Goal: Task Accomplishment & Management: Manage account settings

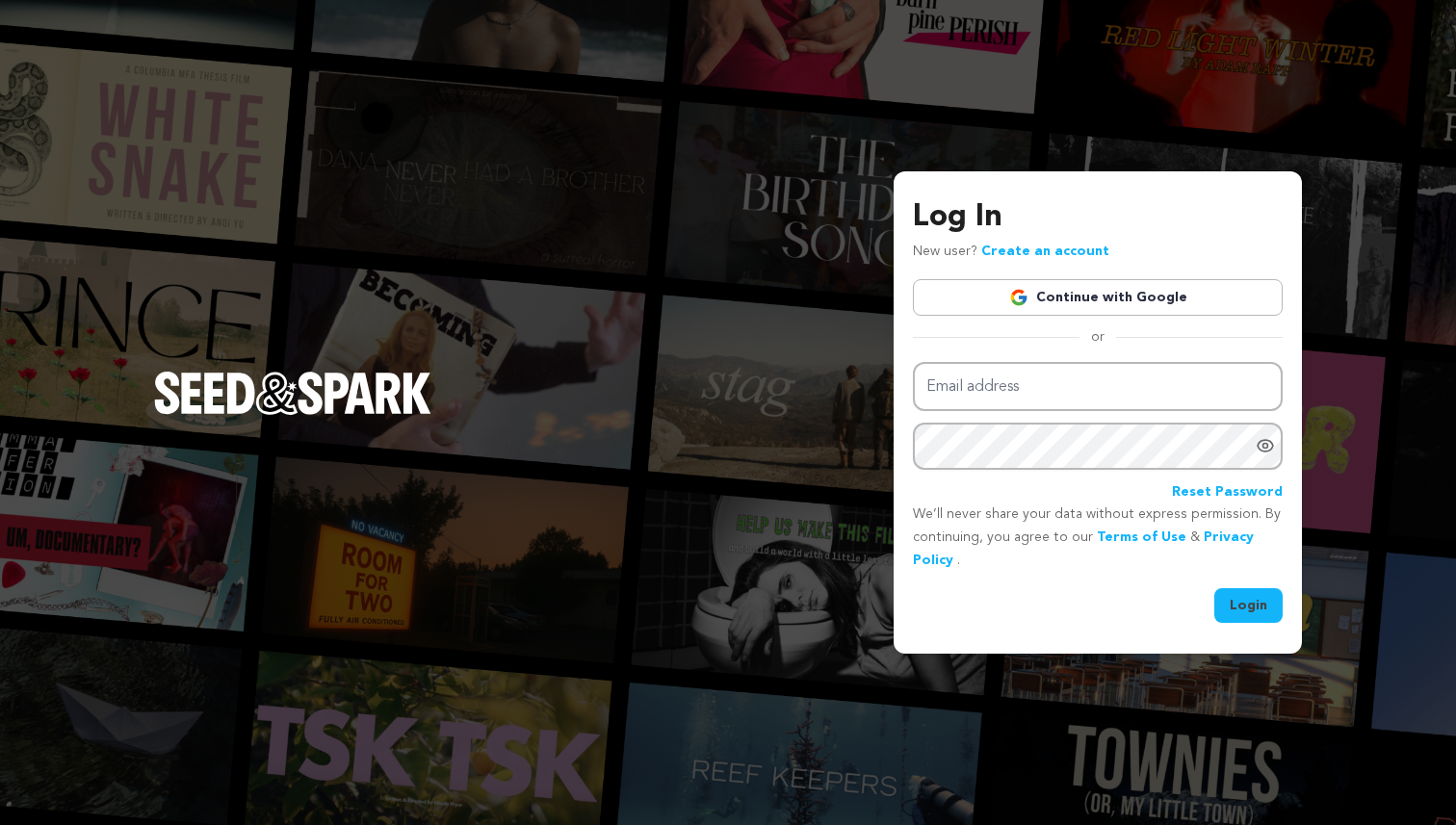
click at [1100, 294] on link "Continue with Google" at bounding box center [1097, 298] width 369 height 37
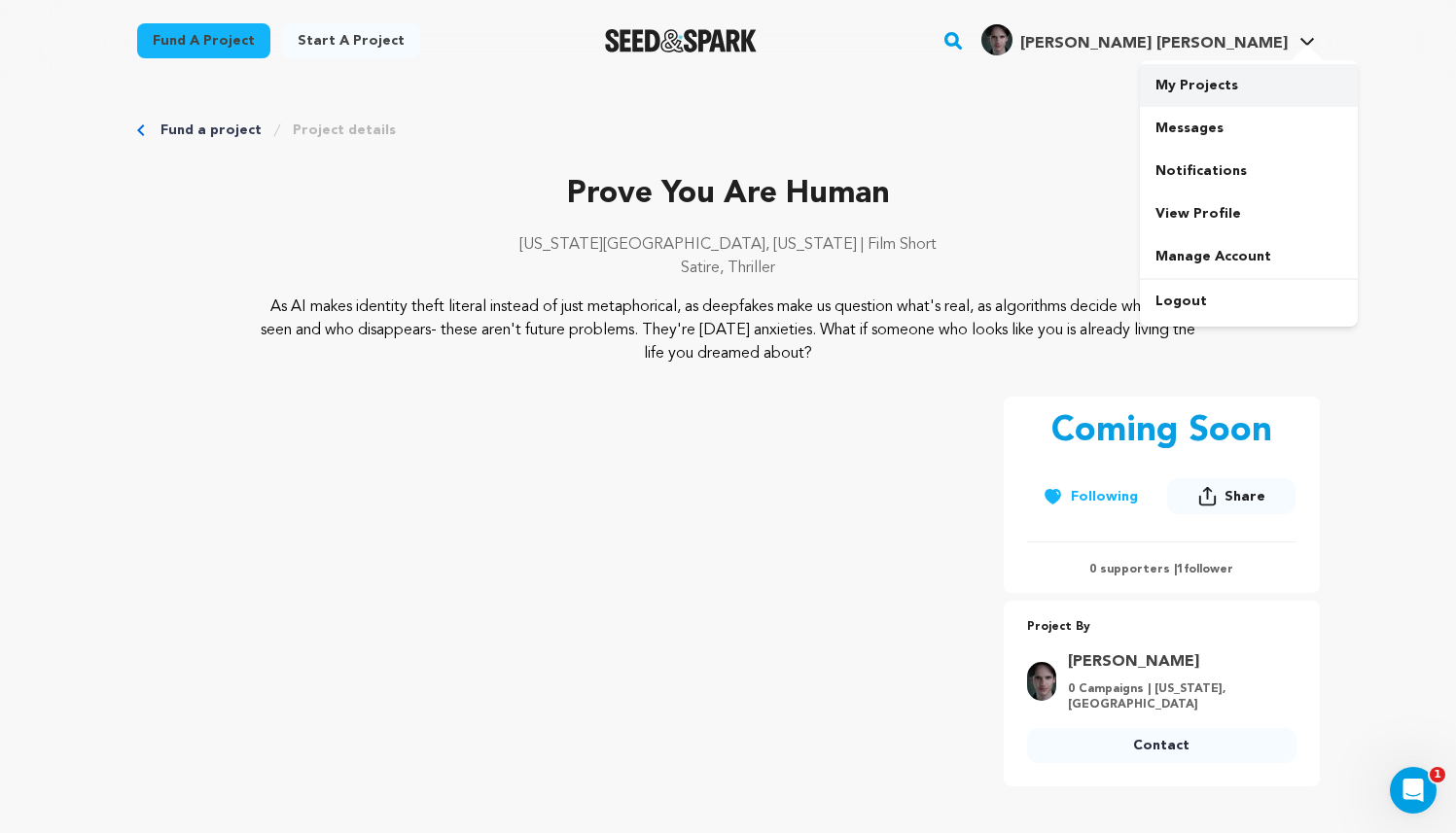
click at [1233, 74] on link "My Projects" at bounding box center [1248, 86] width 217 height 43
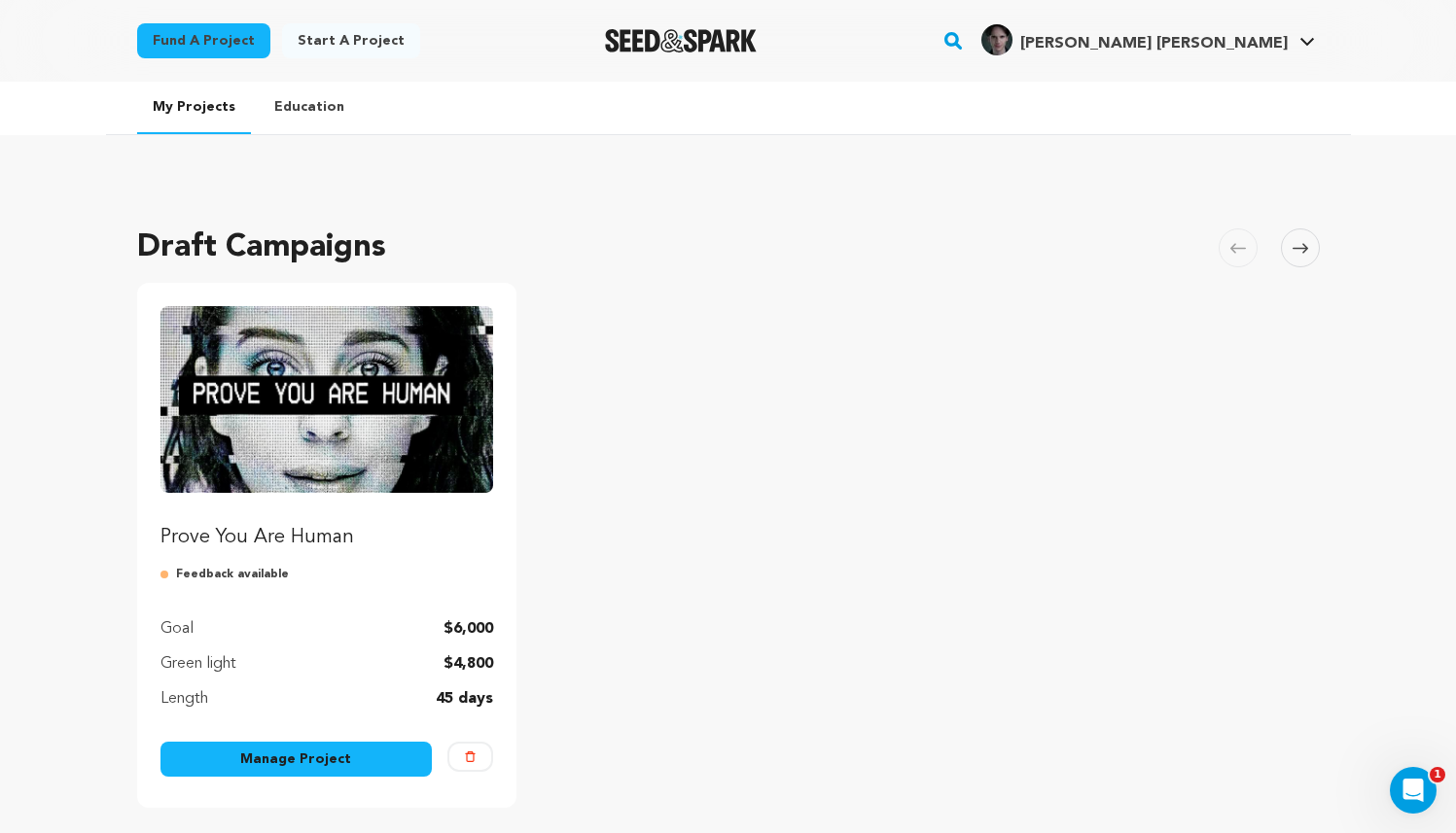
click at [364, 764] on link "Manage Project" at bounding box center [297, 760] width 272 height 35
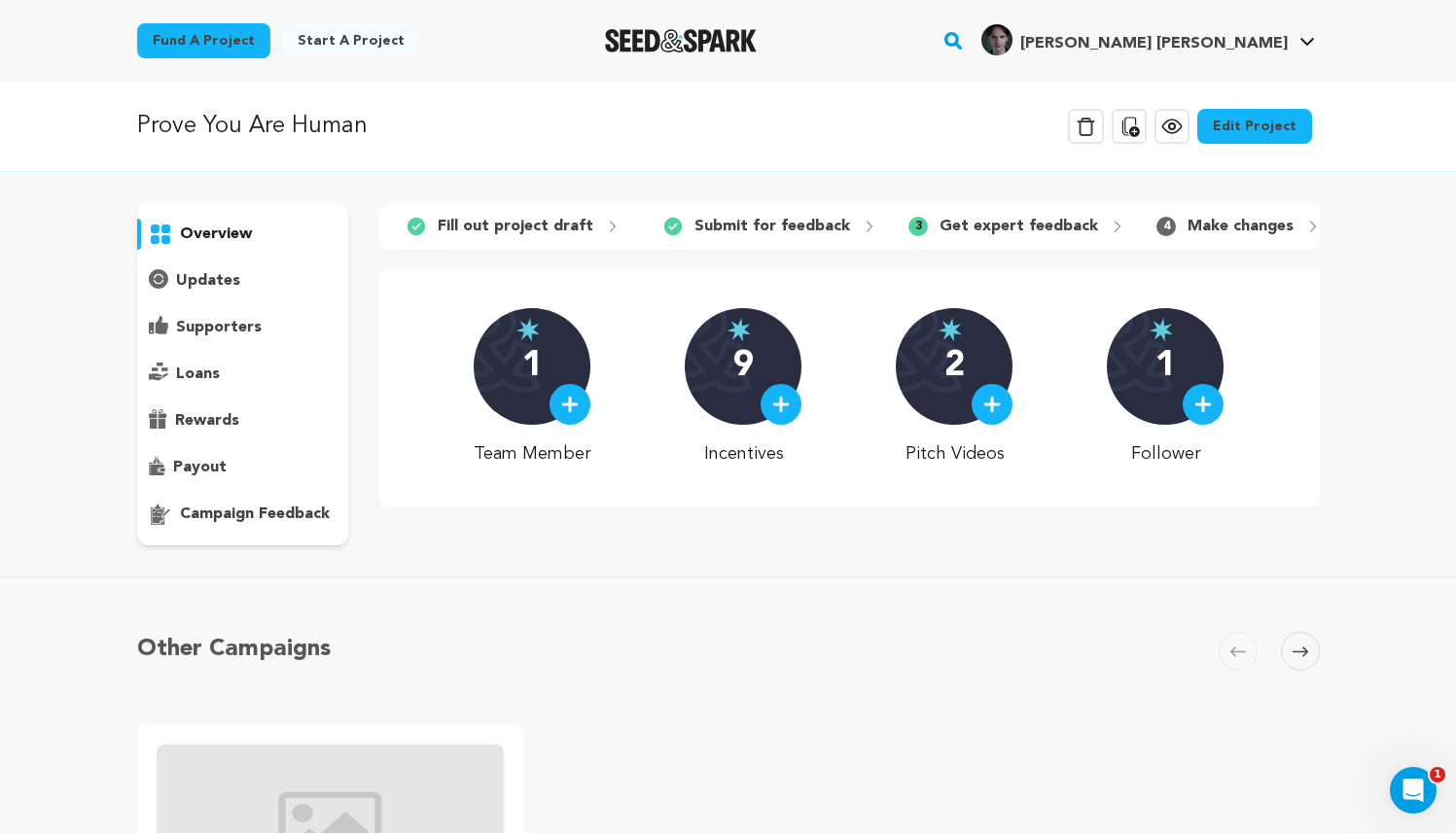
click at [1251, 131] on link "Edit Project" at bounding box center [1254, 126] width 115 height 35
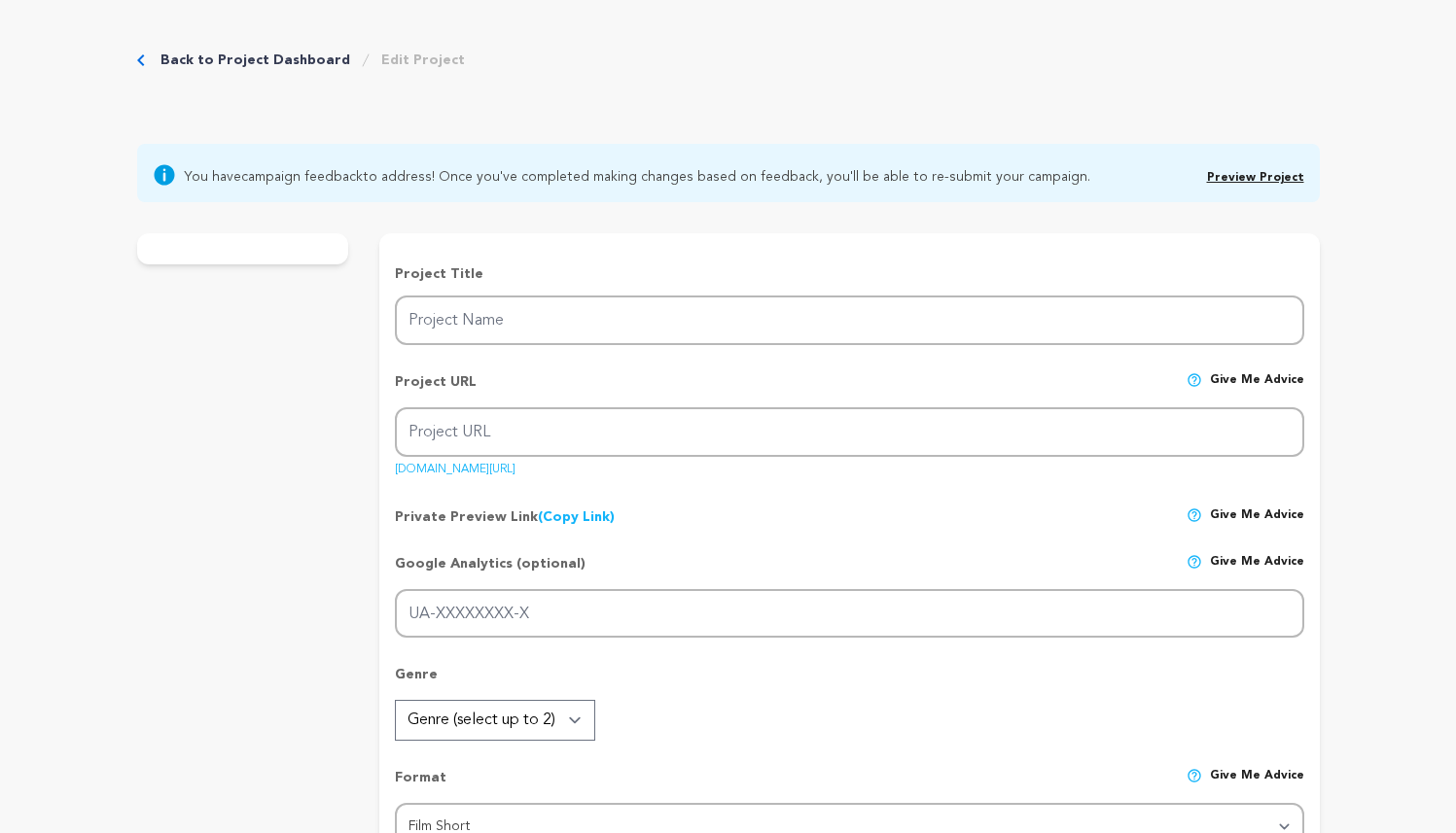
type input "Prove You Are Human"
type input "prove-you-are-human-1"
type input "A struggling [PERSON_NAME] discovers a glamorous influencer who looks just like…"
type textarea "As AI makes identity theft literal instead of just metaphorical, as deepfakes m…"
type textarea "It is our MFA Thesis film and we want to tell a gripping story about identity, …"
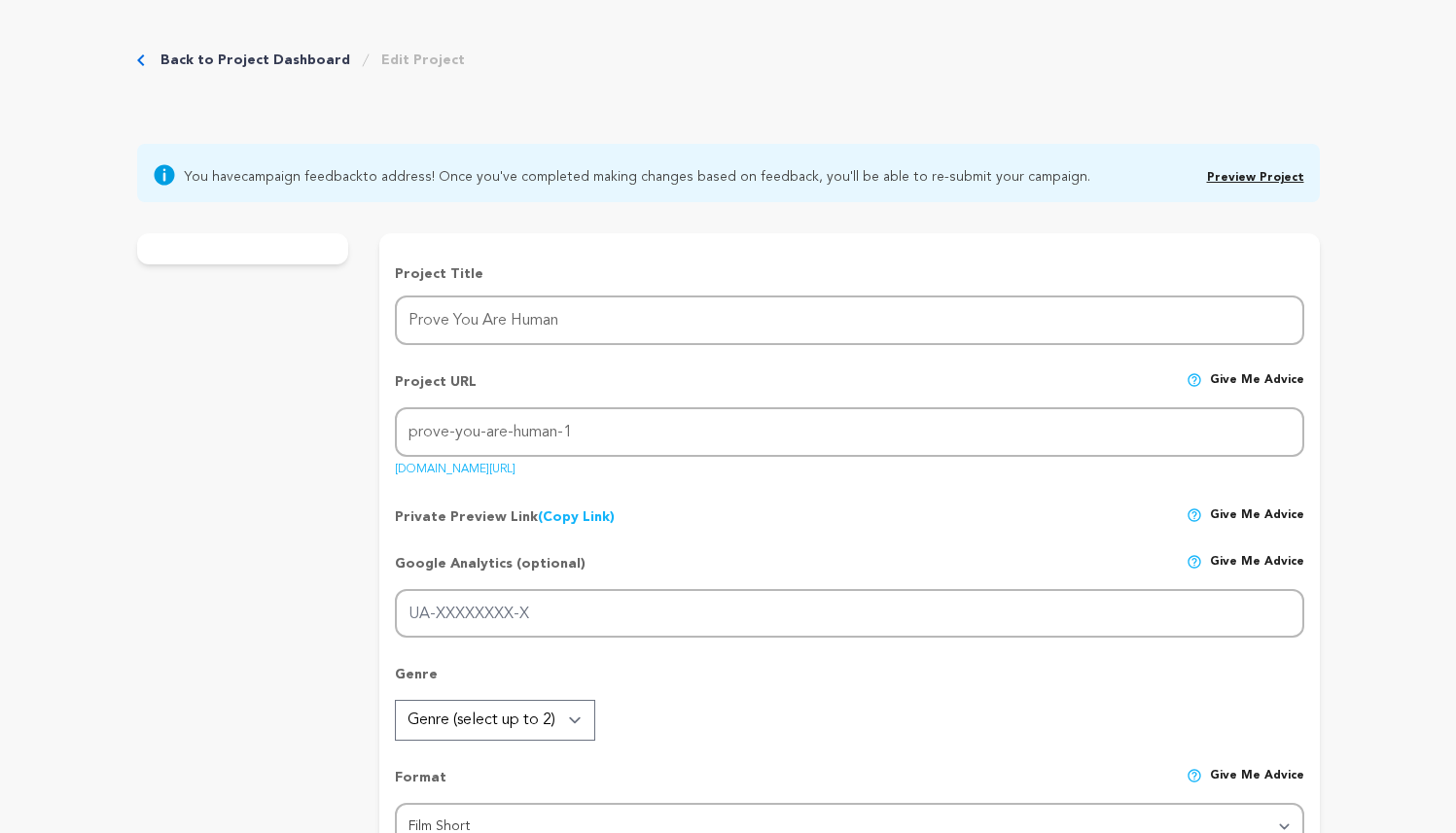
radio input "true"
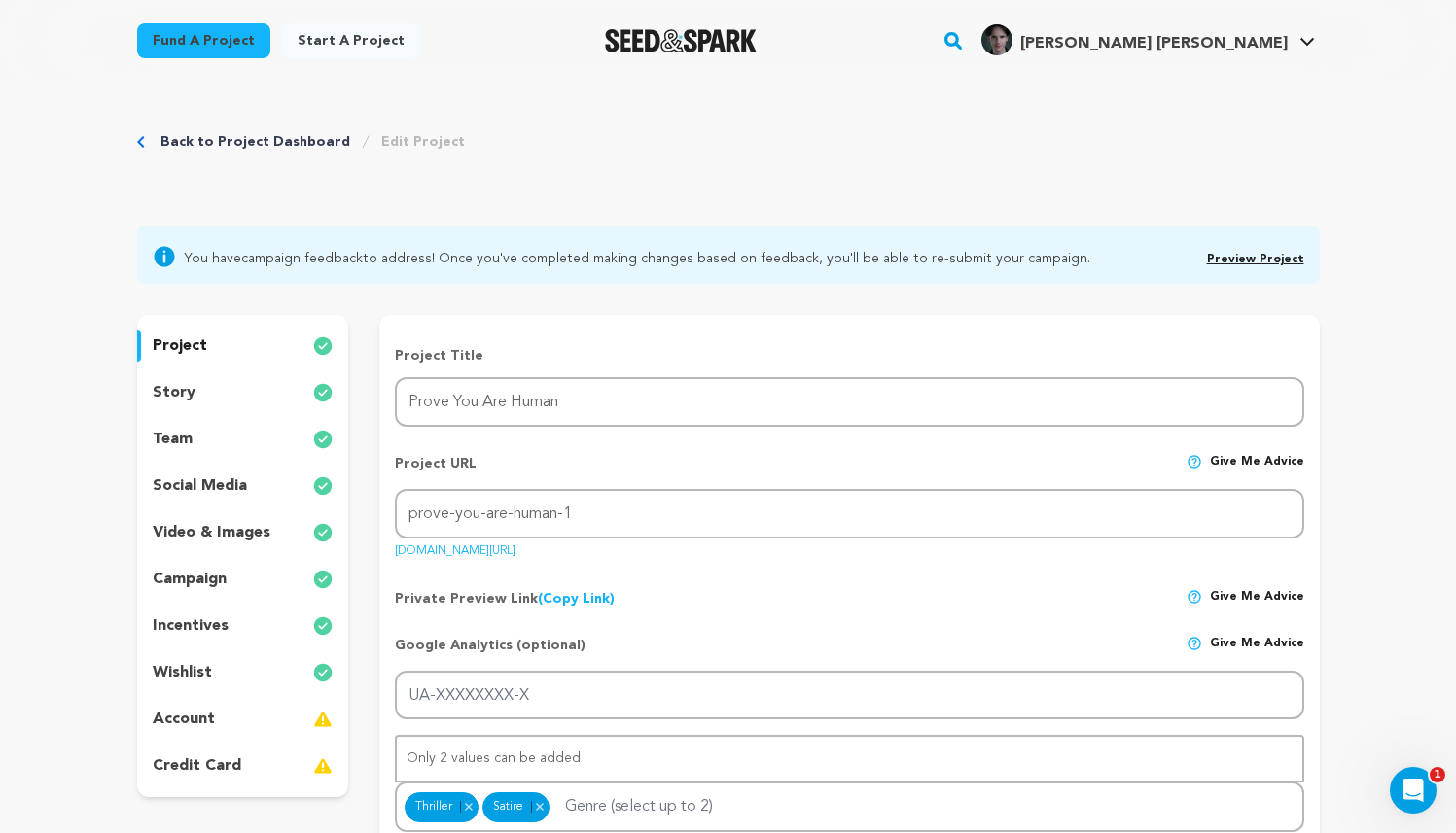
click at [171, 396] on p "story" at bounding box center [174, 393] width 43 height 23
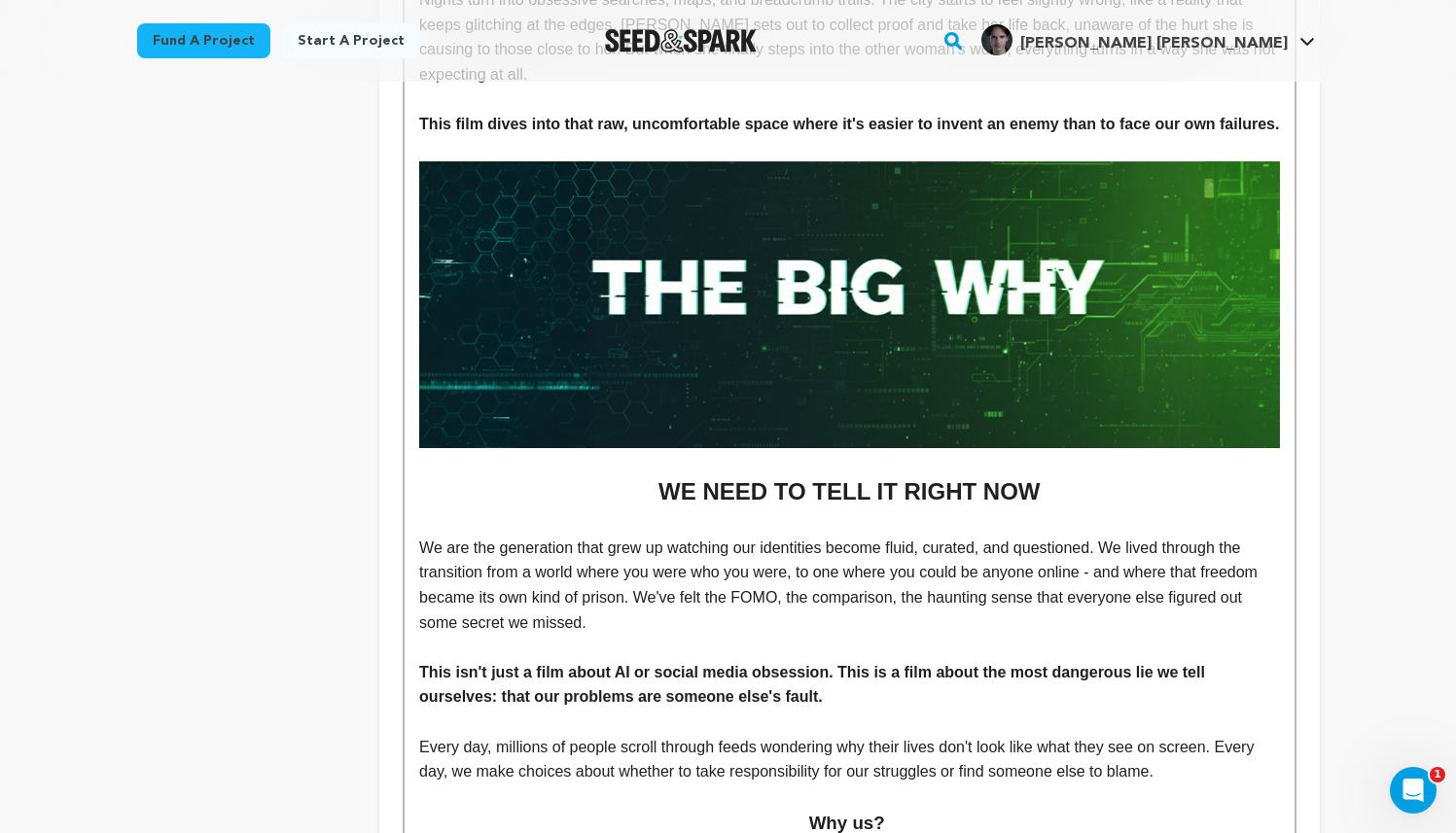
scroll to position [1487, 0]
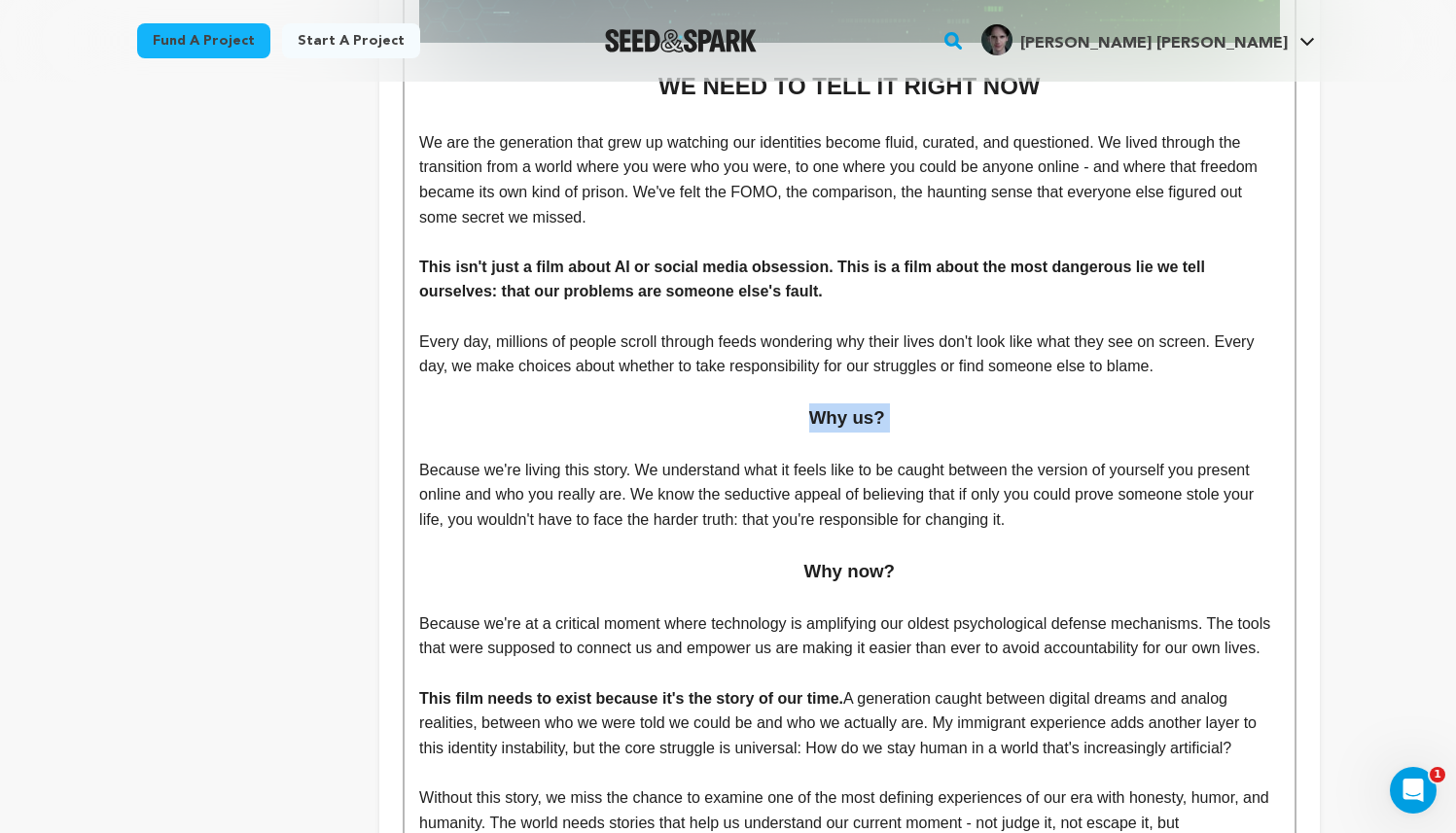
drag, startPoint x: 915, startPoint y: 423, endPoint x: 736, endPoint y: 424, distance: 179.0
click at [736, 424] on h3 "Why us?" at bounding box center [849, 418] width 860 height 29
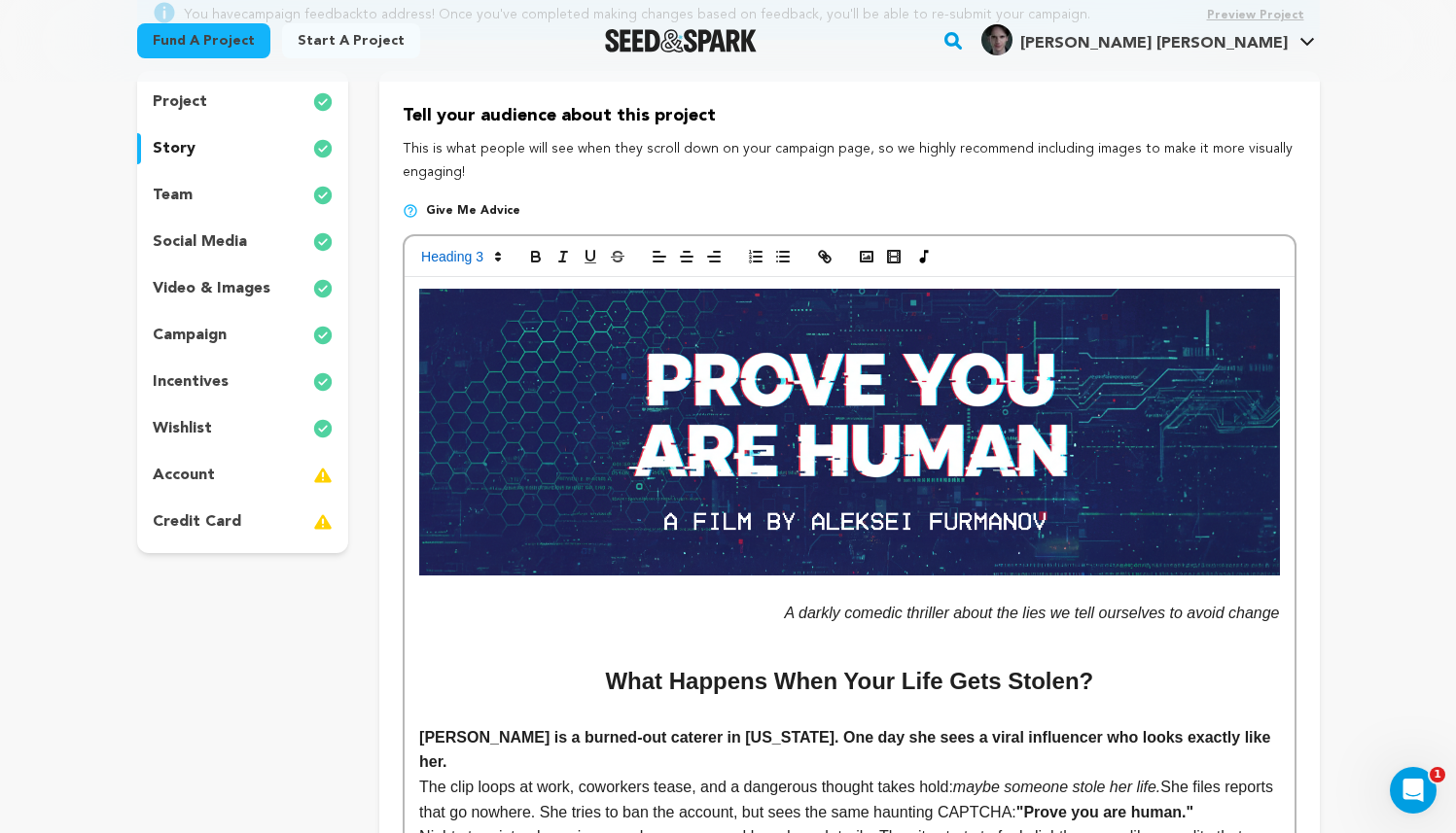
scroll to position [0, 0]
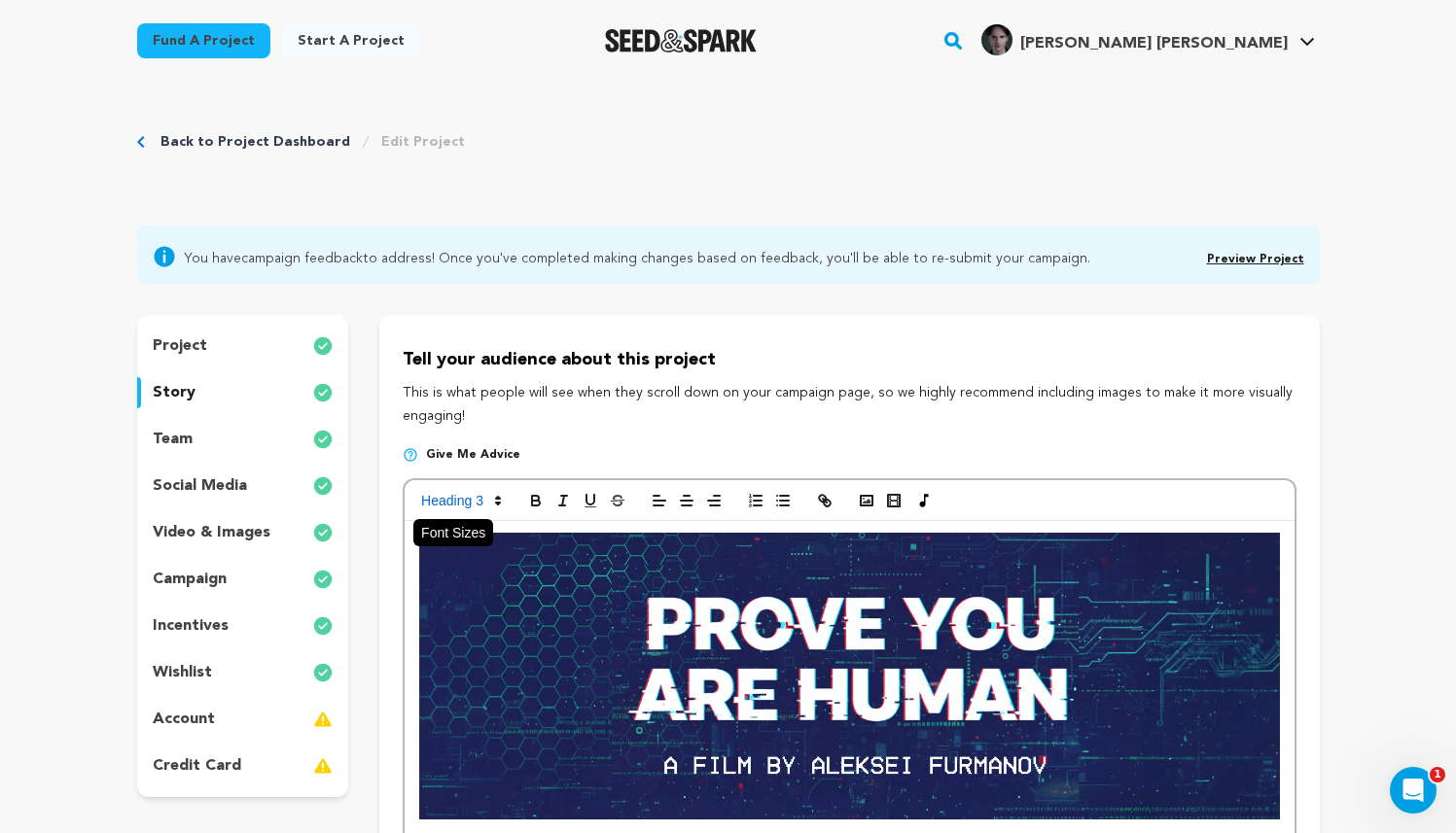
click at [491, 498] on icon at bounding box center [498, 501] width 18 height 18
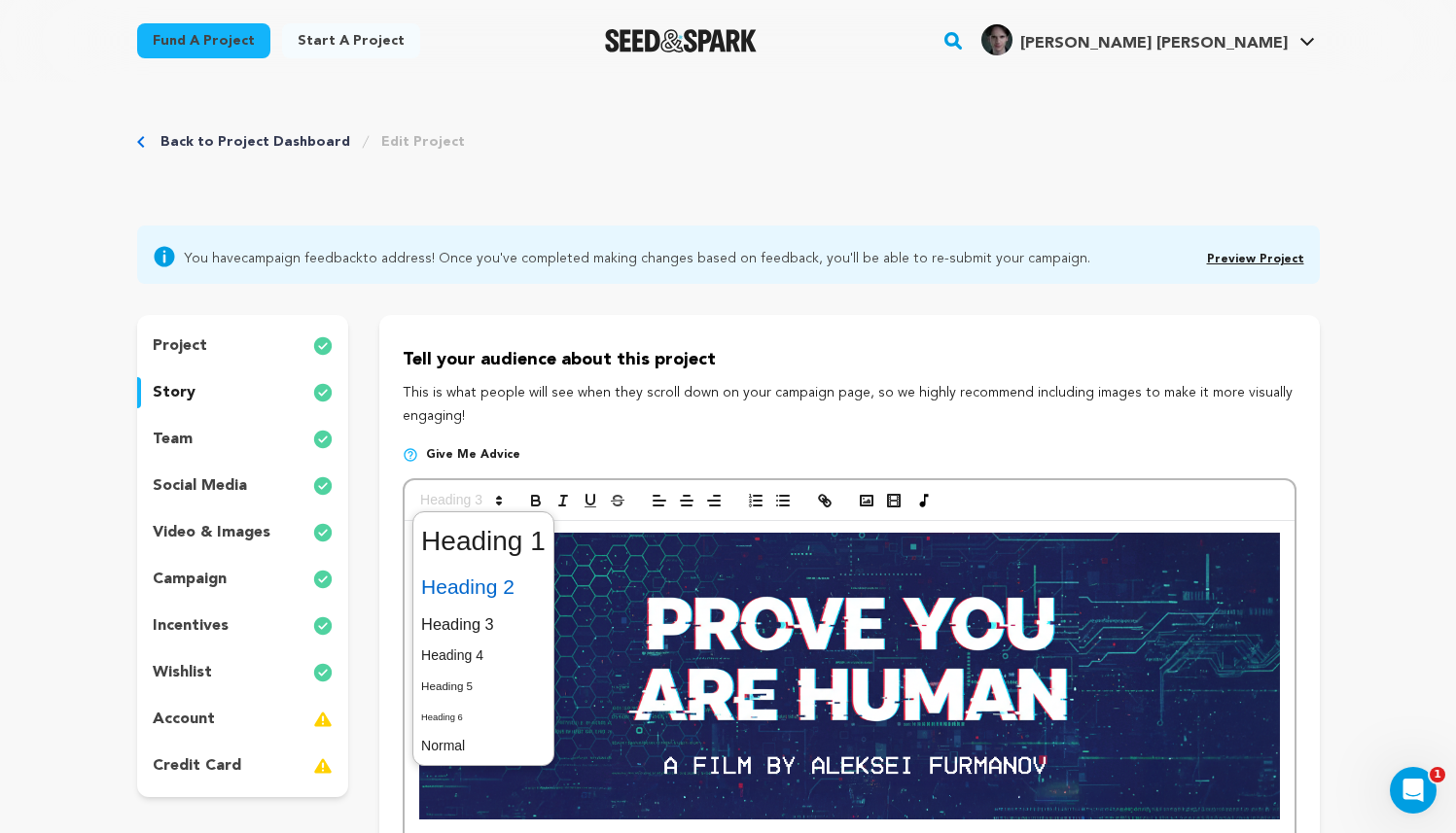
click at [502, 575] on span at bounding box center [483, 587] width 124 height 41
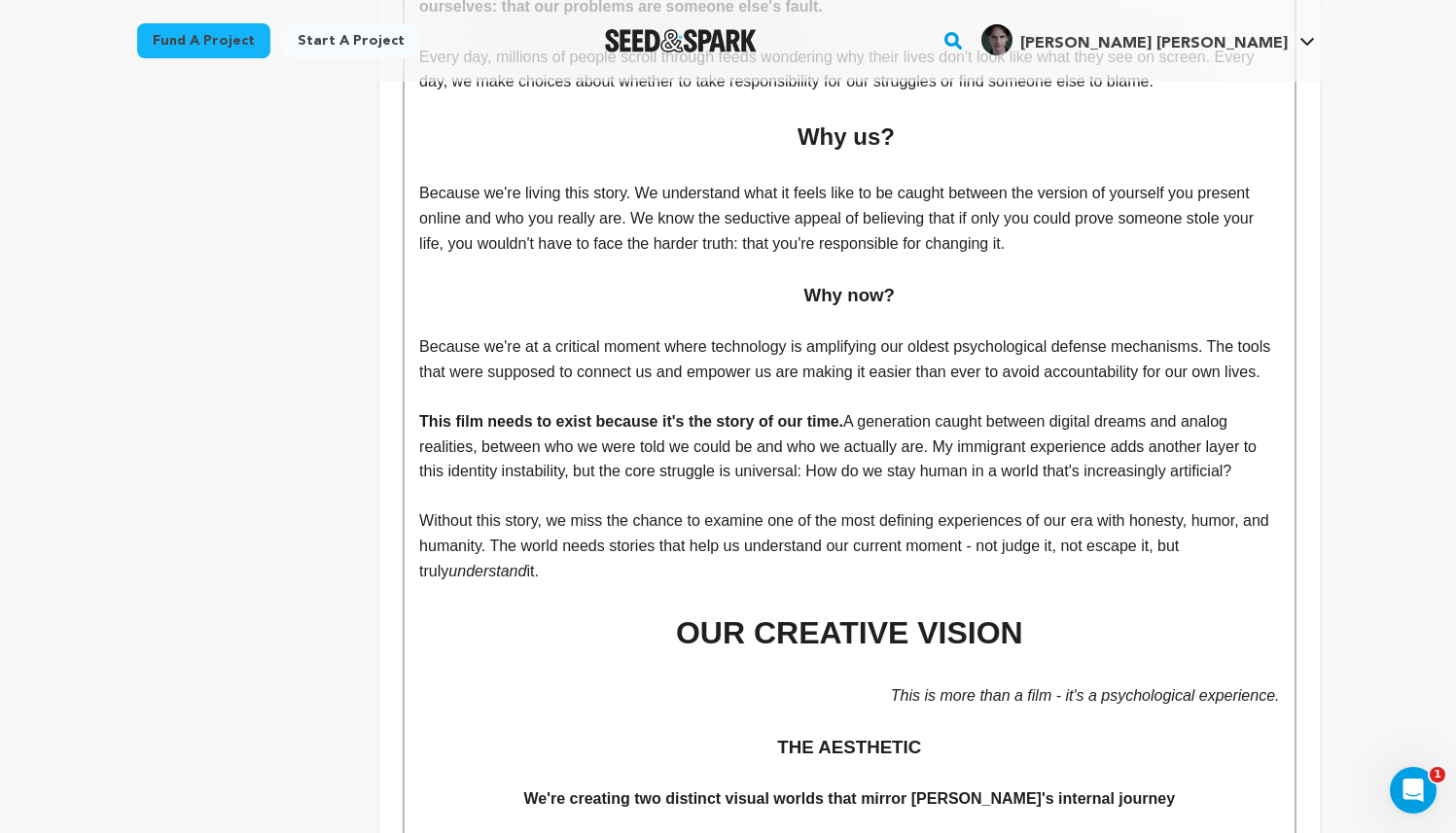
scroll to position [1771, 0]
drag, startPoint x: 948, startPoint y: 298, endPoint x: 755, endPoint y: 318, distance: 194.0
click at [796, 303] on h3 "Why now?" at bounding box center [849, 297] width 860 height 29
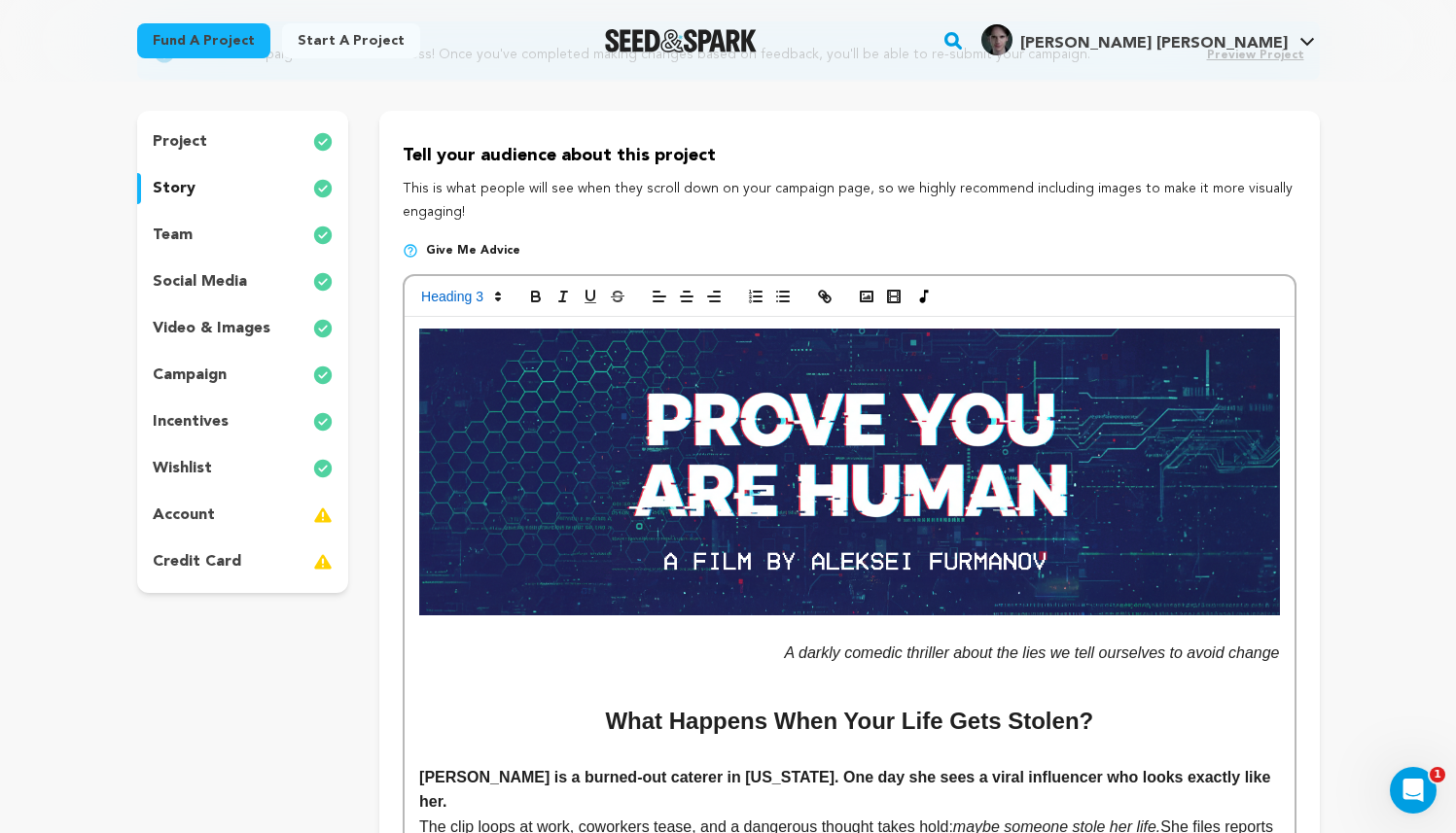
scroll to position [0, 0]
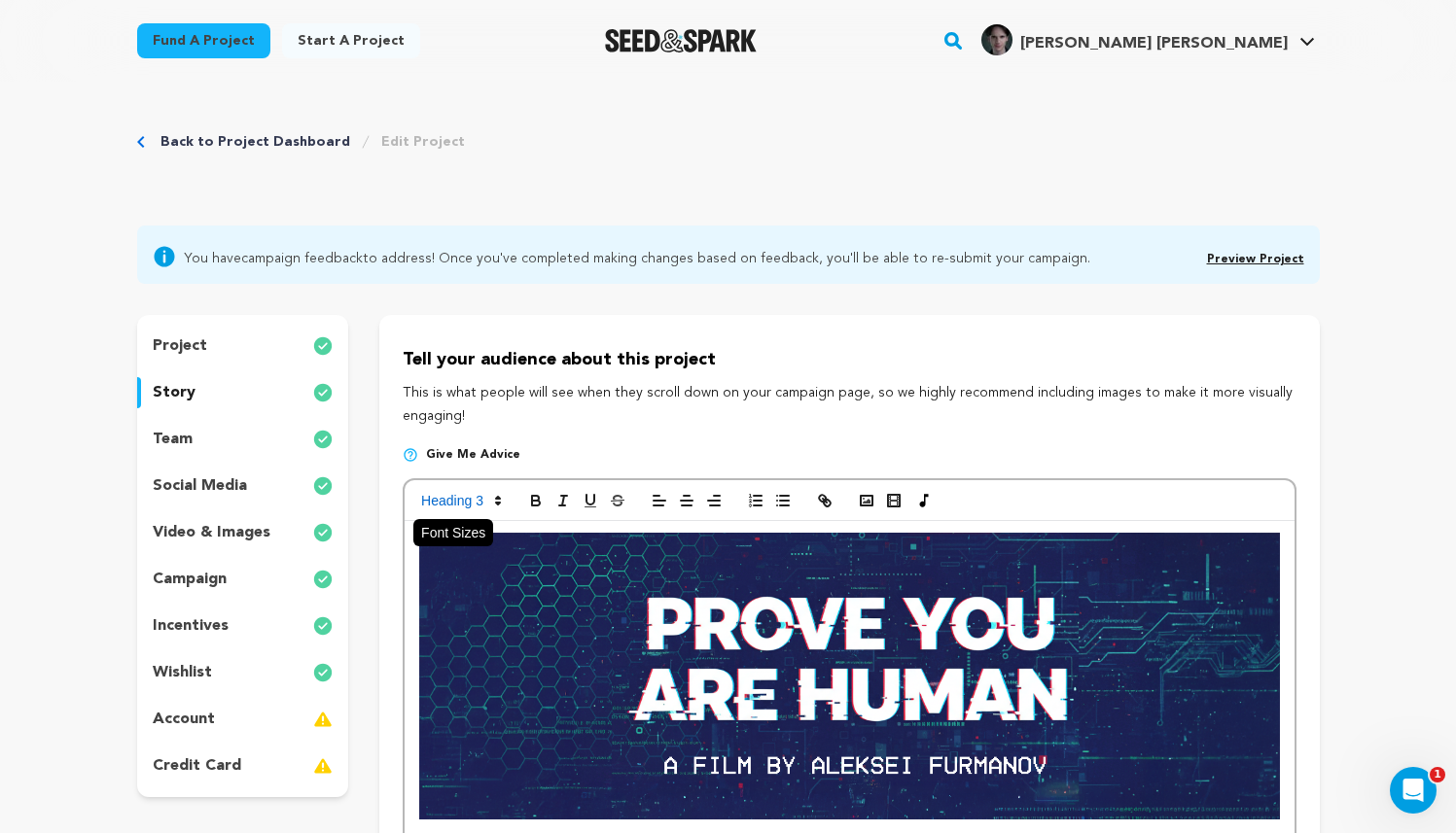
click at [474, 512] on span at bounding box center [459, 501] width 95 height 23
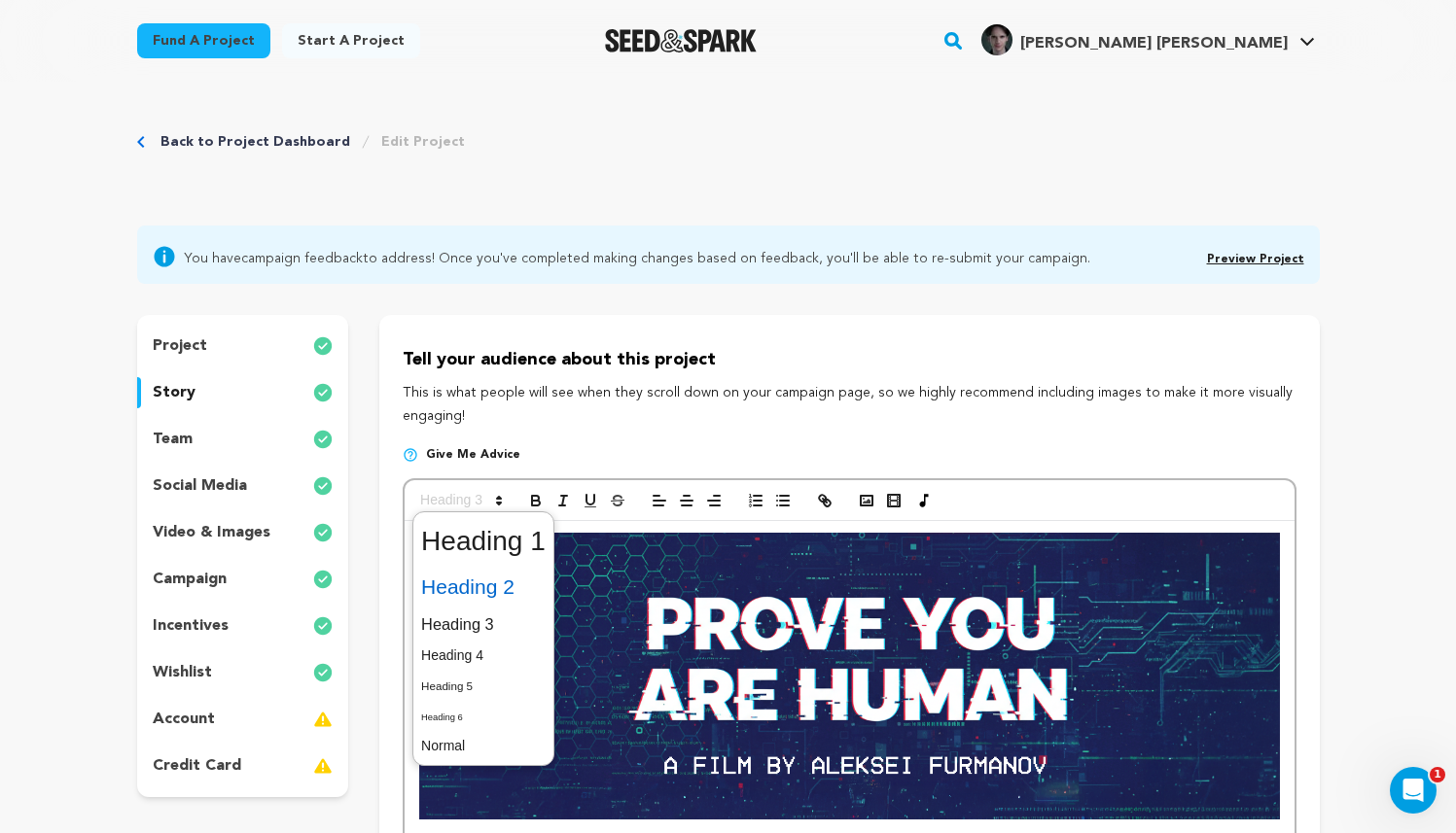
click at [499, 580] on span at bounding box center [483, 587] width 124 height 41
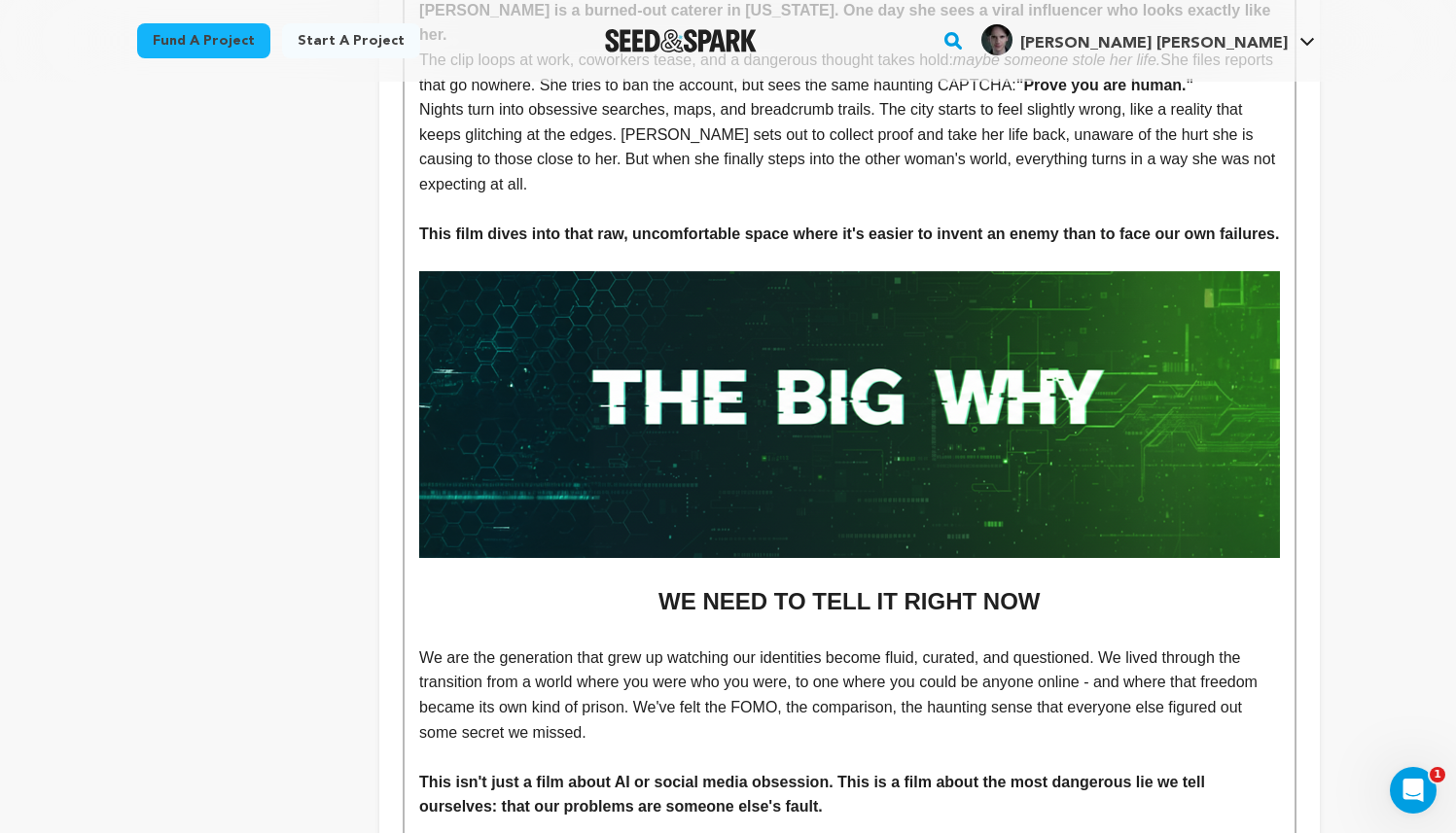
scroll to position [1657, 0]
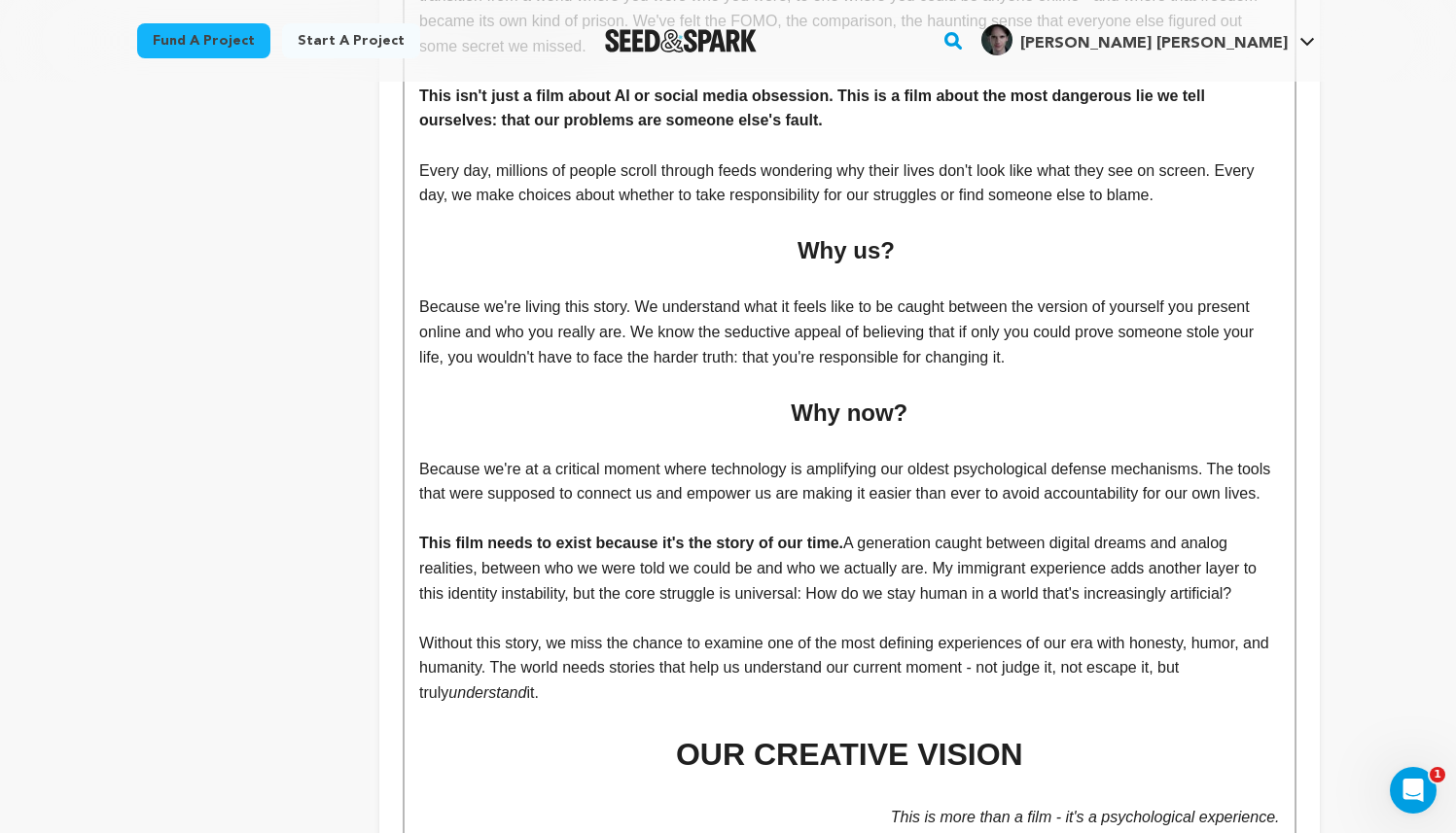
click at [875, 506] on p "Because we're at a critical moment where technology is amplifying our oldest ps…" at bounding box center [849, 482] width 860 height 50
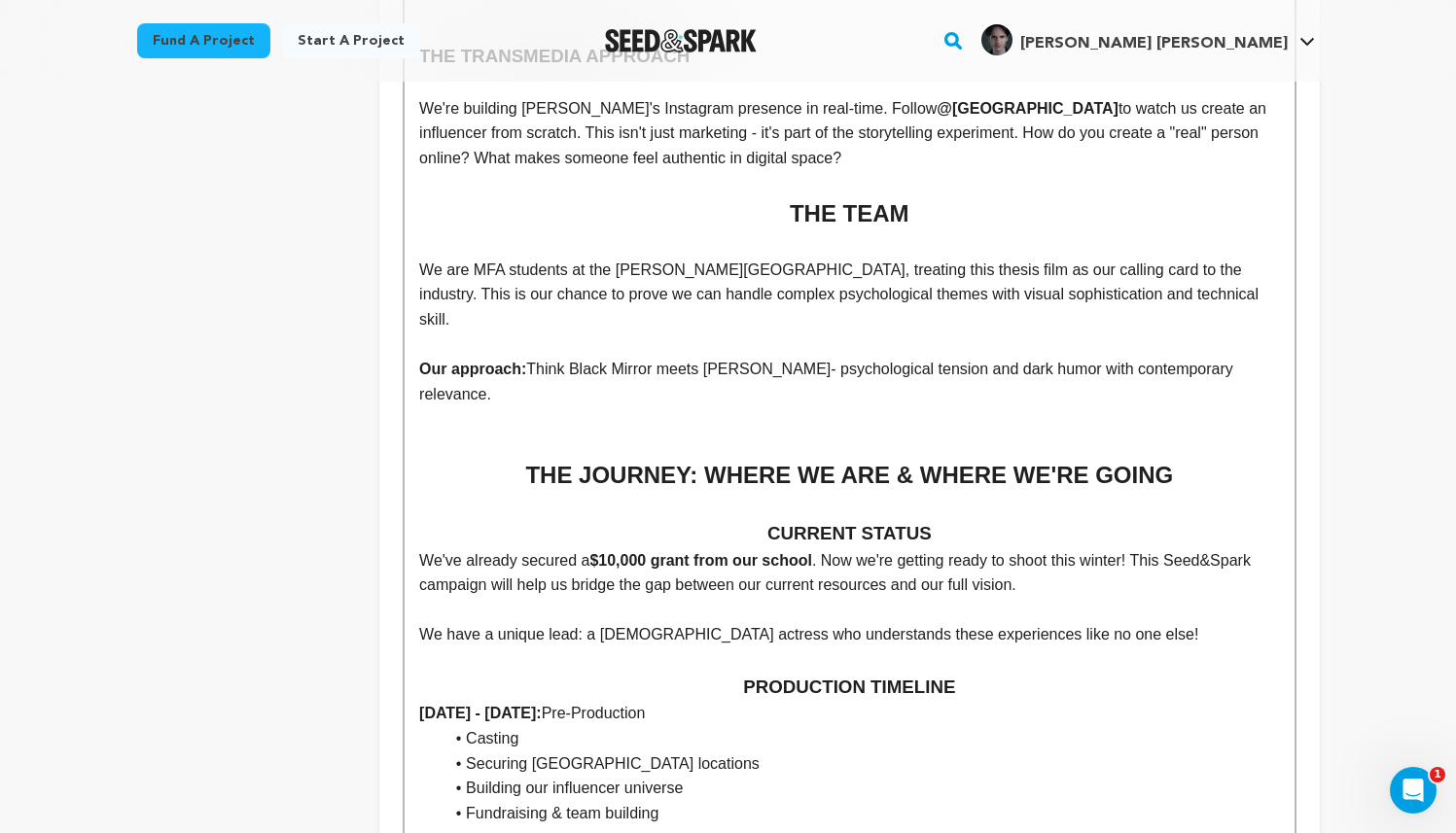
scroll to position [4066, 0]
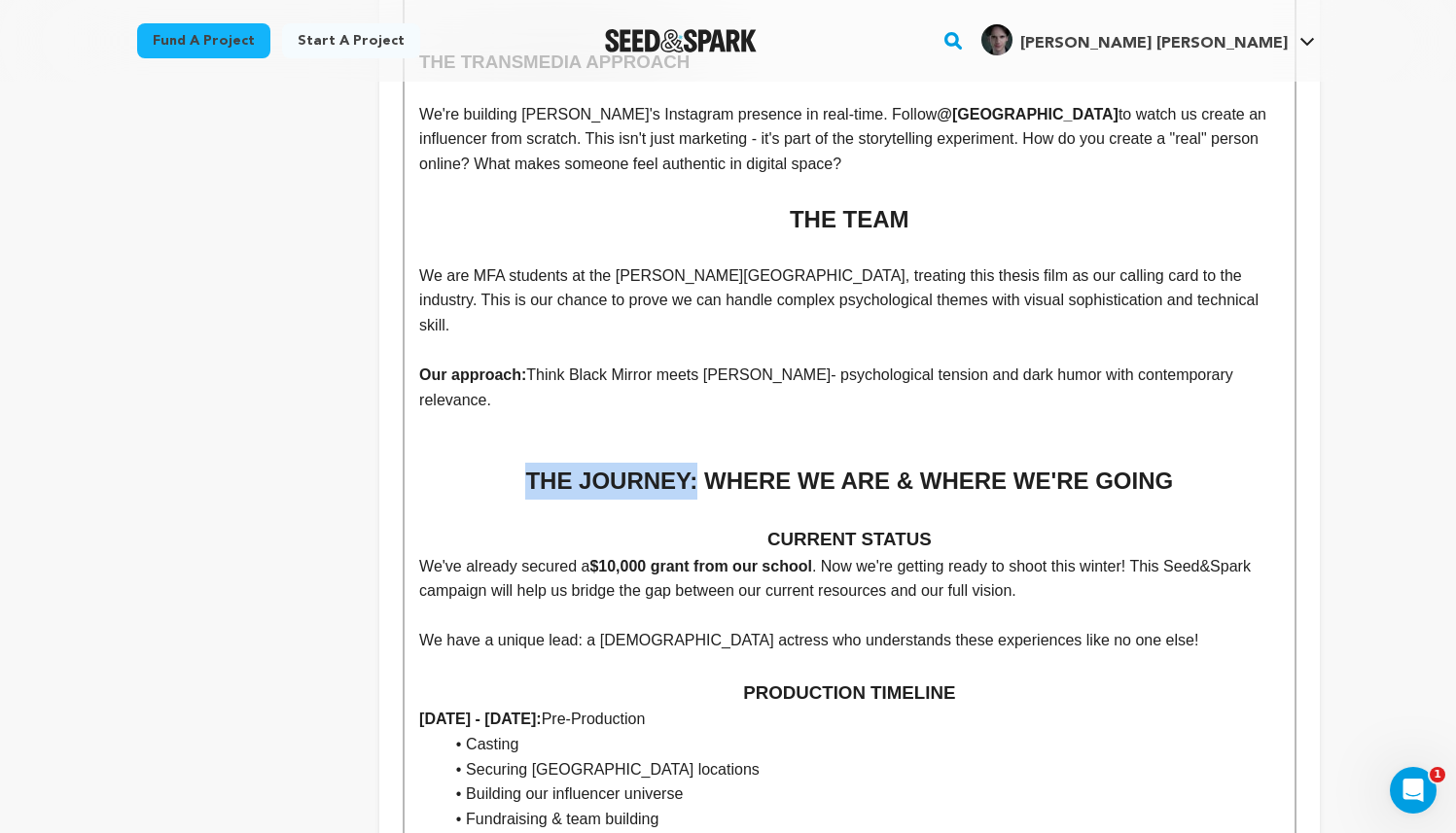
drag, startPoint x: 706, startPoint y: 507, endPoint x: 544, endPoint y: 506, distance: 162.0
click at [544, 500] on h2 "THE JOURNEY: WHERE WE ARE & WHERE WE'RE GOING" at bounding box center [849, 482] width 860 height 37
copy h2 "THE JOURNEY:"
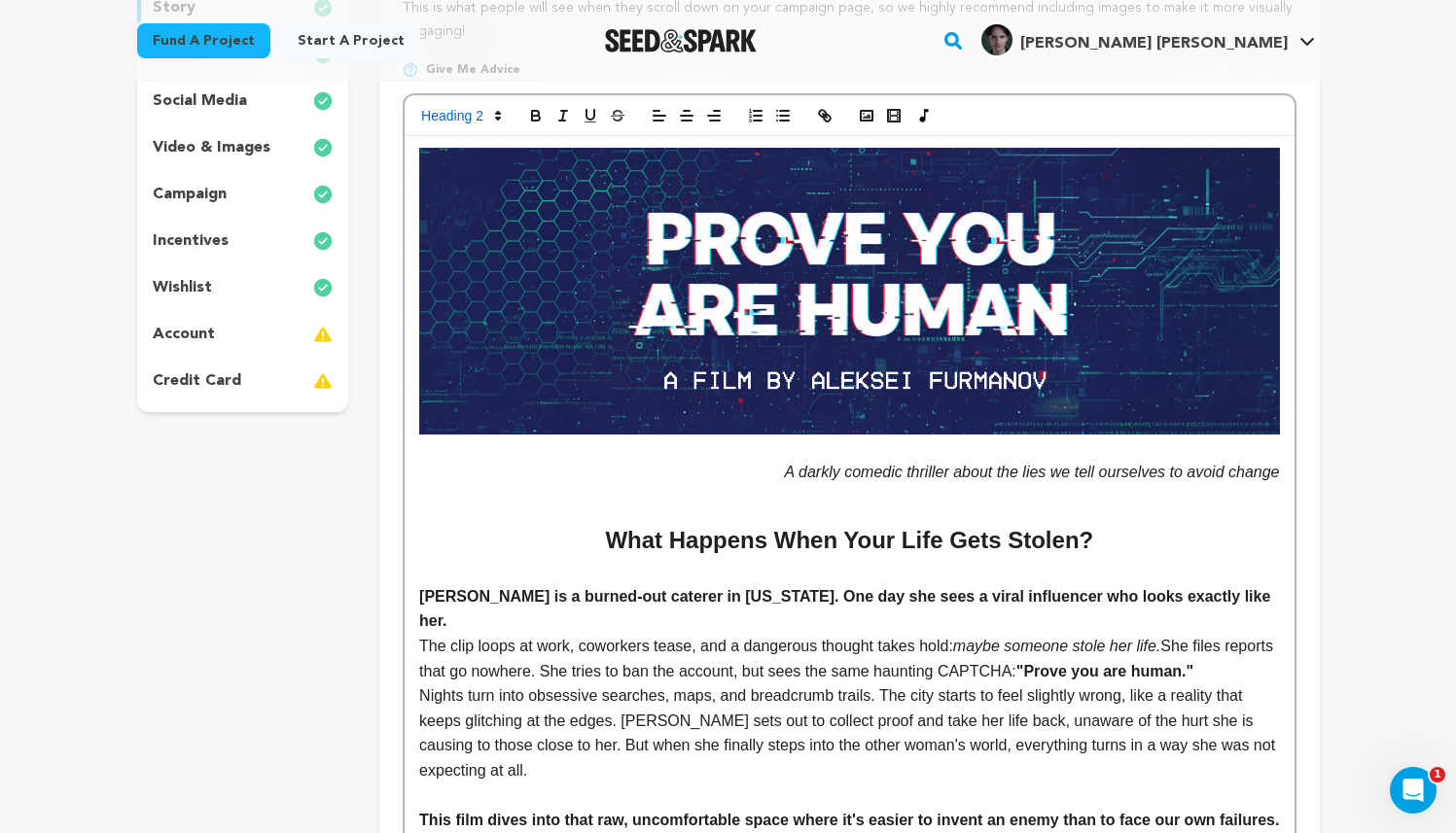
scroll to position [0, 0]
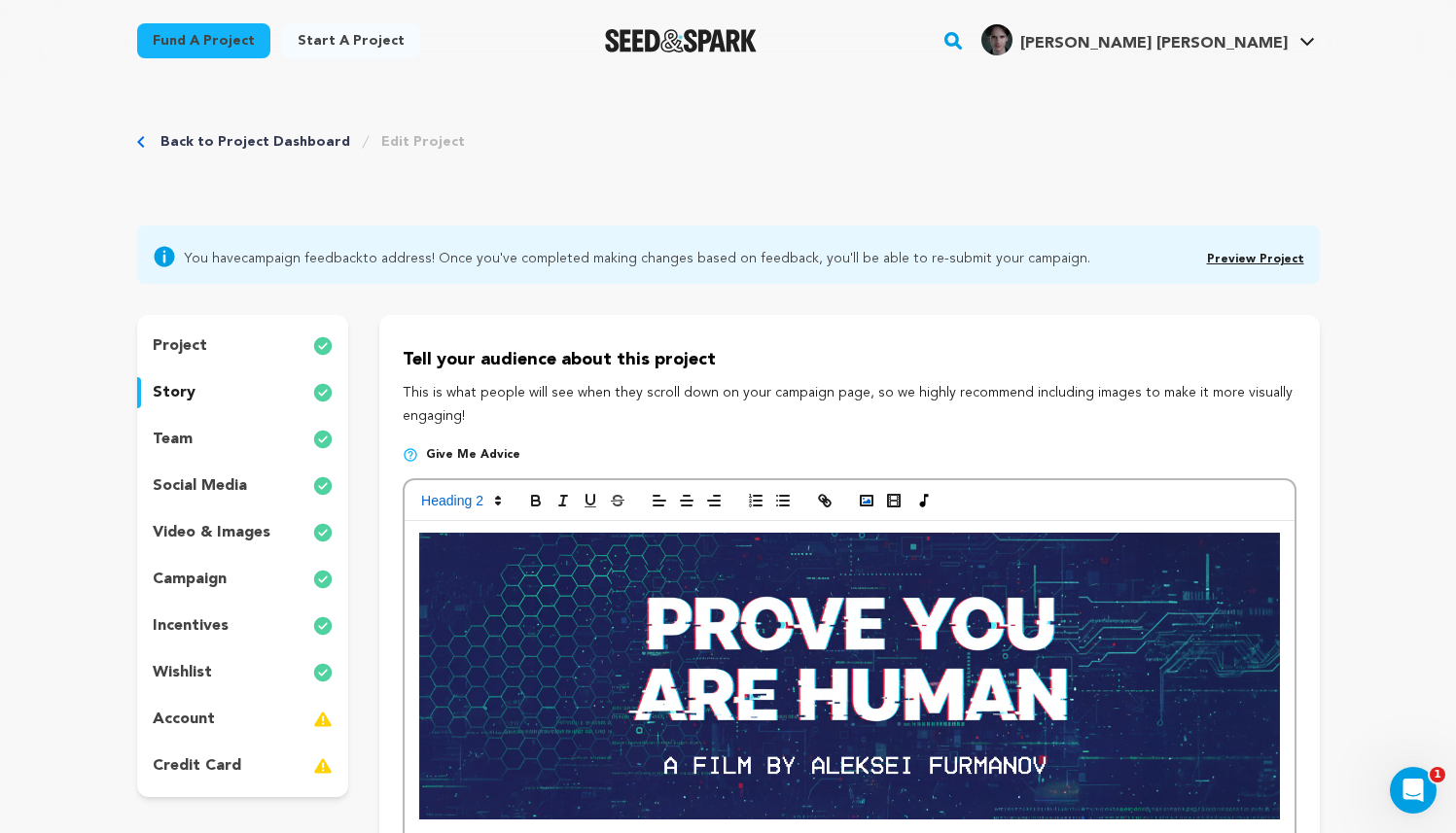
click at [869, 498] on icon "button" at bounding box center [867, 501] width 18 height 18
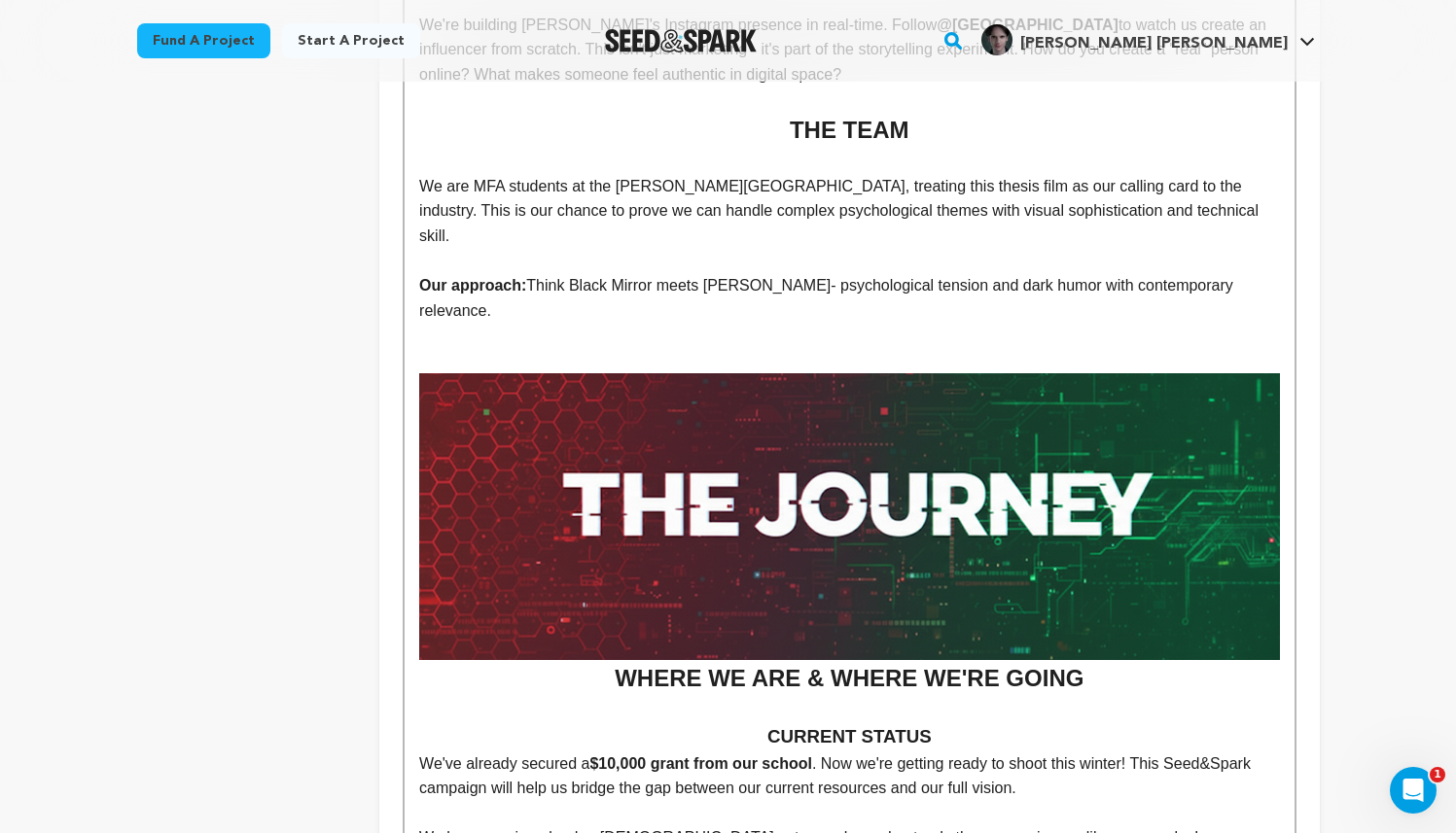
click at [1090, 722] on p at bounding box center [849, 710] width 860 height 25
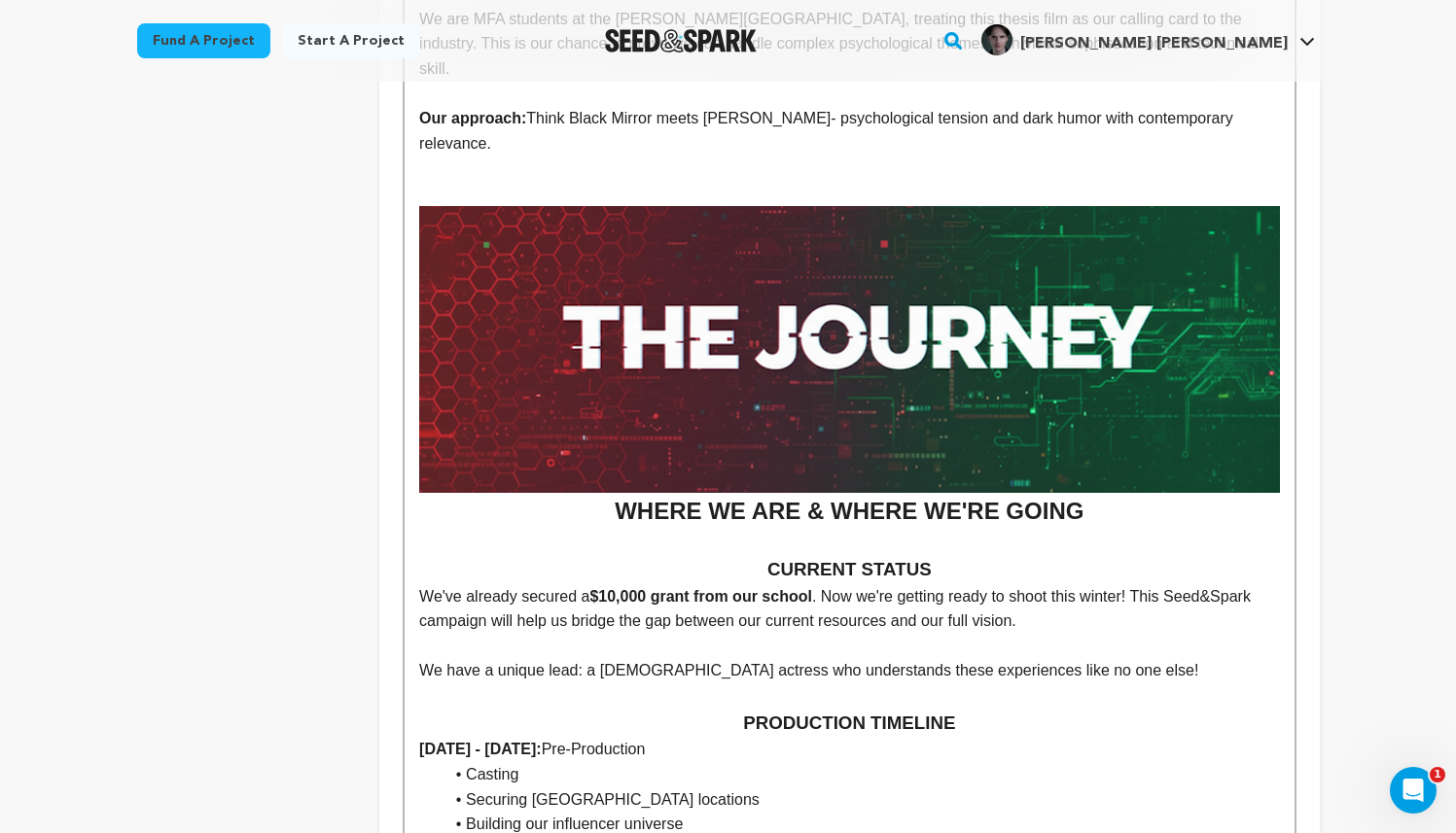
scroll to position [4325, 0]
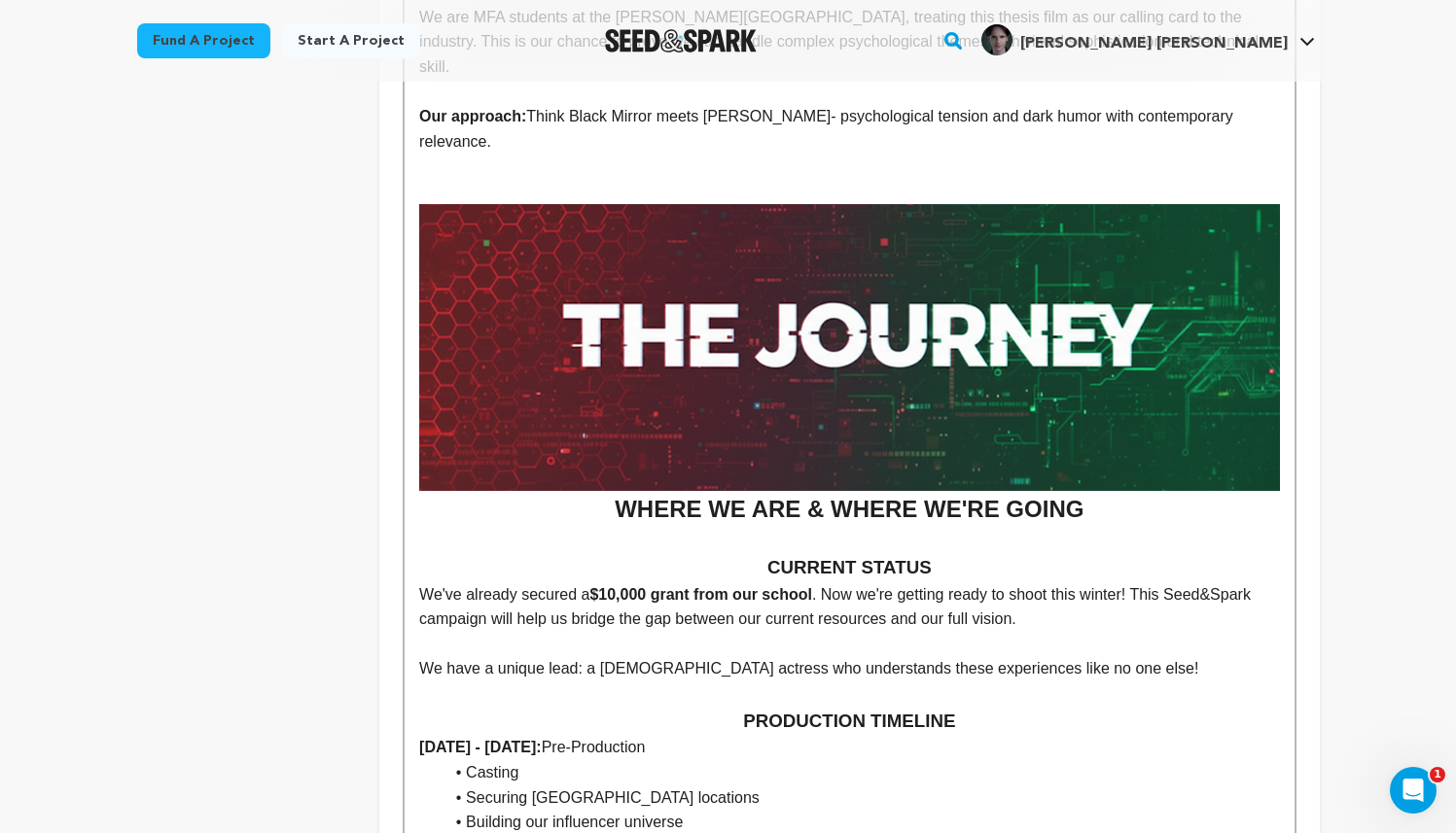
click at [622, 528] on h2 "WHERE WE ARE & WHERE WE'RE GOING" at bounding box center [849, 366] width 860 height 324
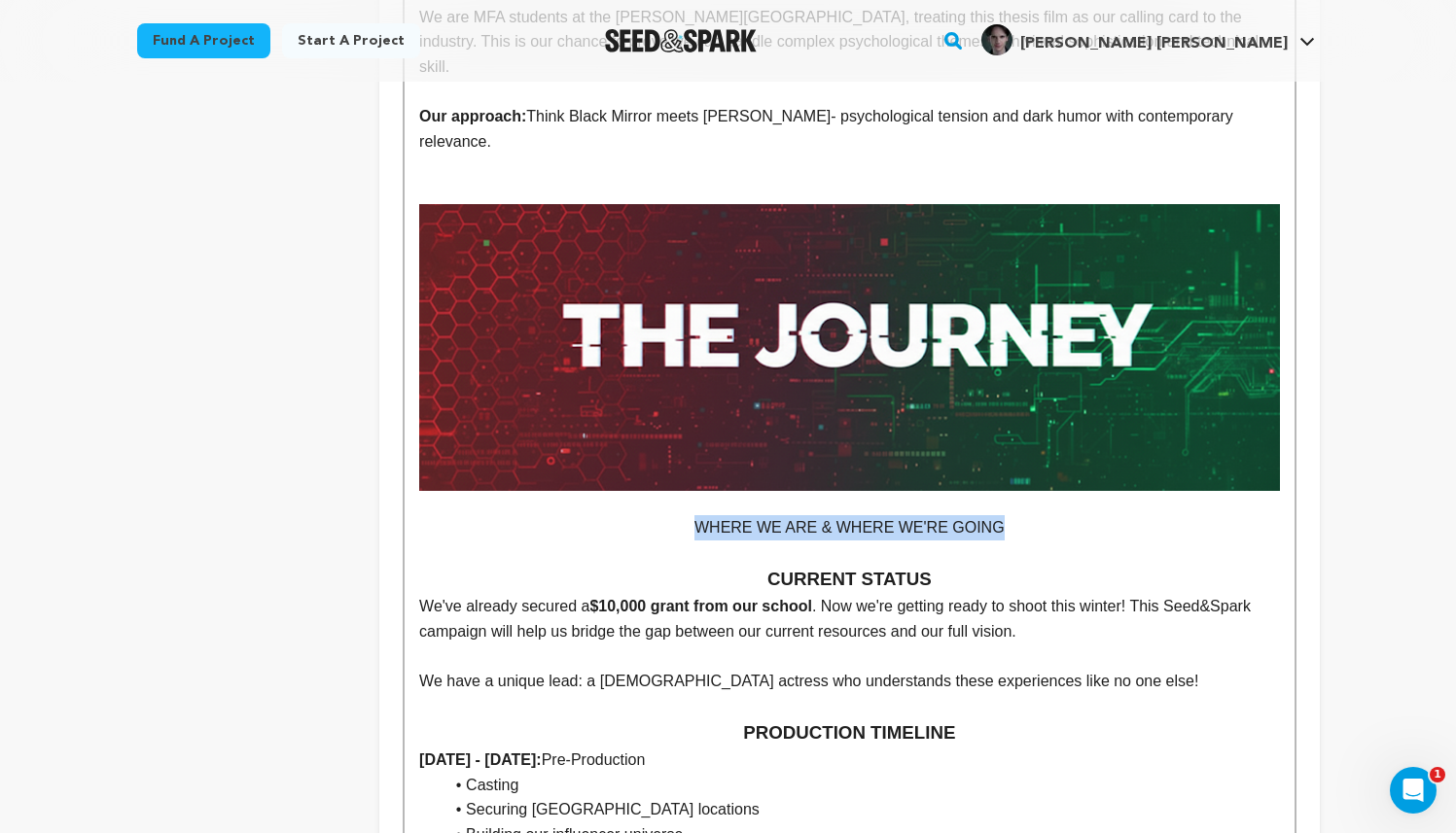
drag, startPoint x: 1003, startPoint y: 553, endPoint x: 665, endPoint y: 560, distance: 338.1
click at [665, 540] on p "WHERE WE ARE & WHERE WE'RE GOING" at bounding box center [849, 528] width 860 height 25
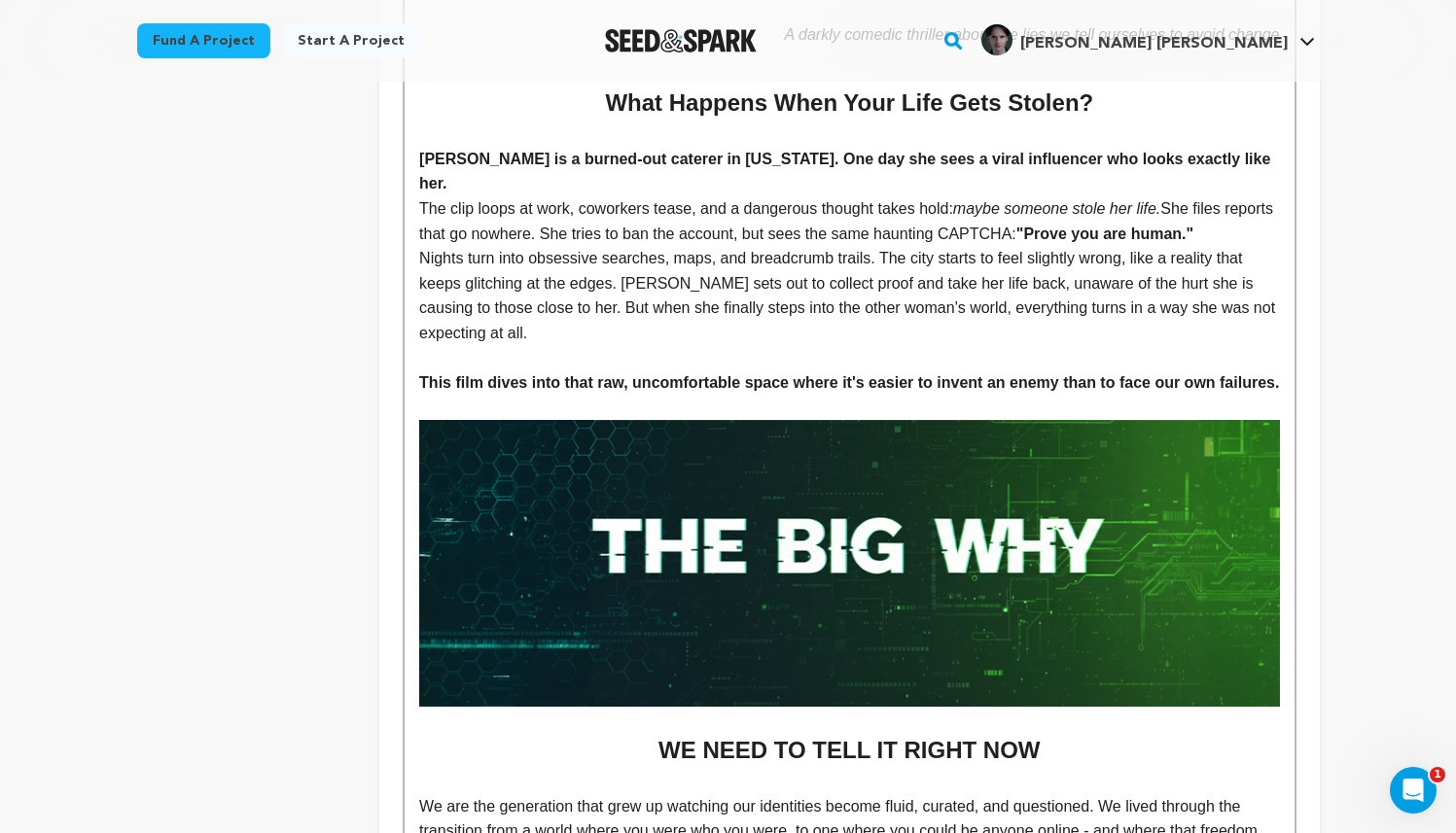
scroll to position [0, 0]
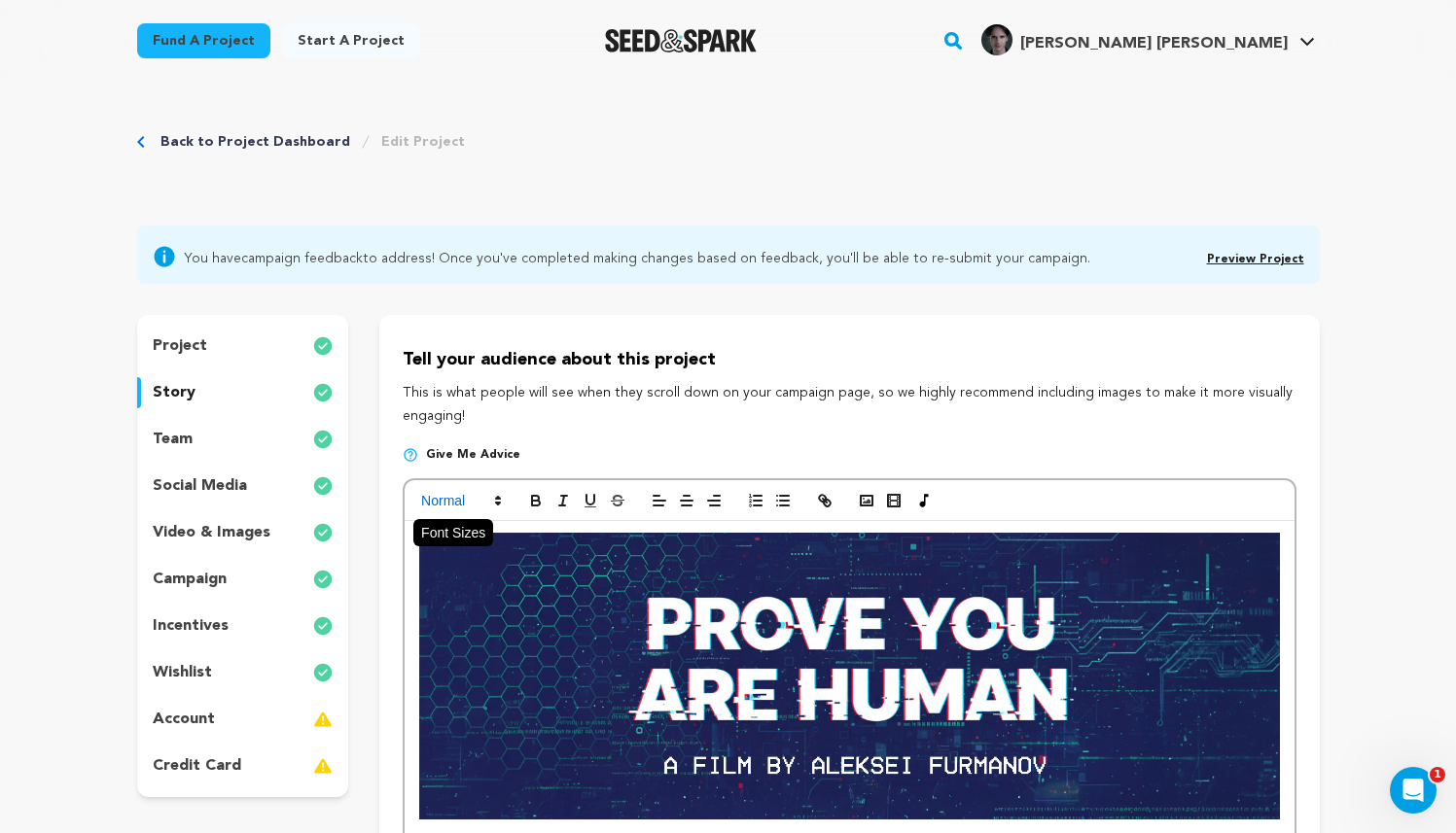
click at [478, 497] on span at bounding box center [459, 501] width 95 height 23
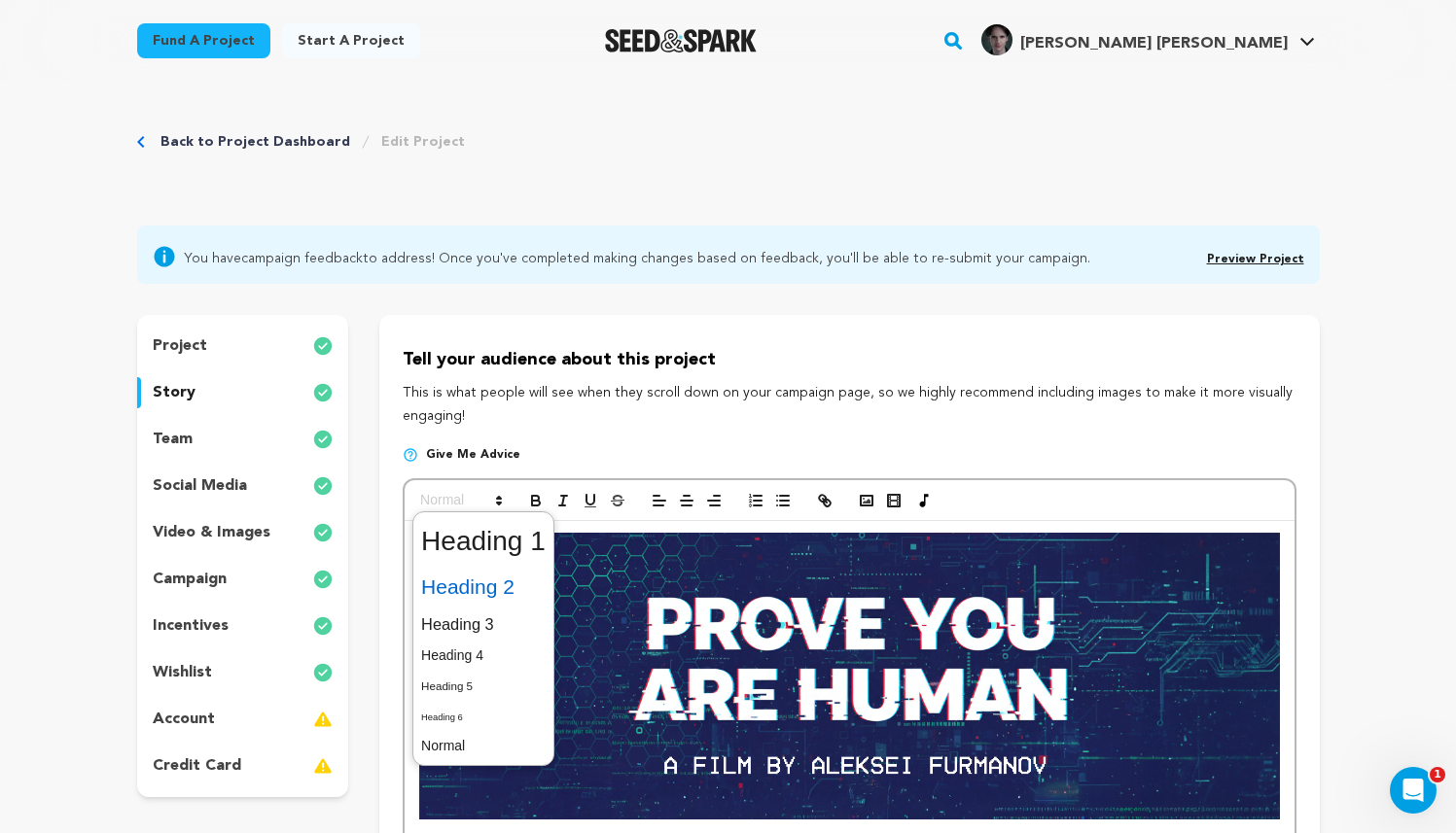
click at [497, 587] on span at bounding box center [483, 587] width 124 height 41
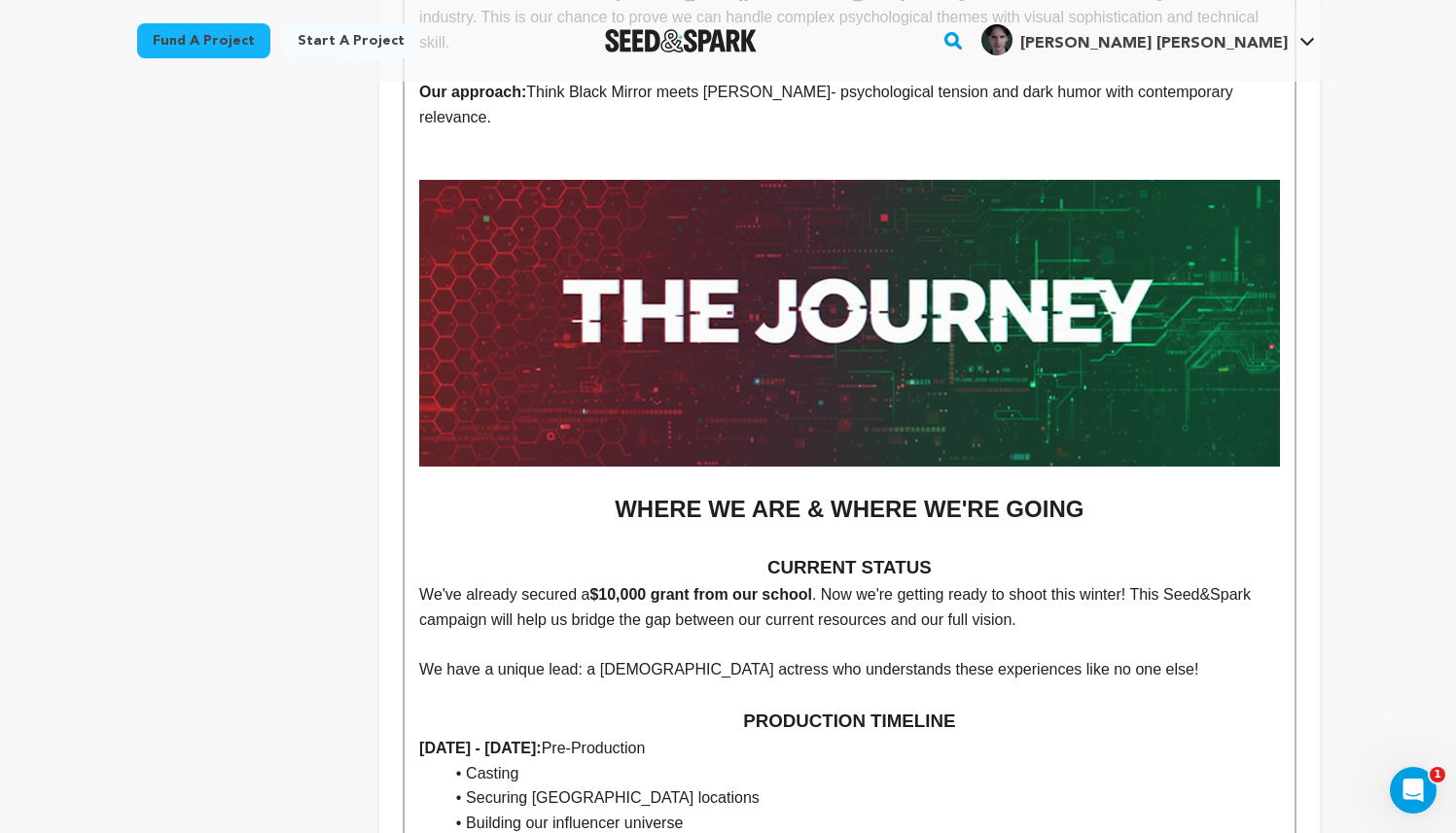
scroll to position [4474, 0]
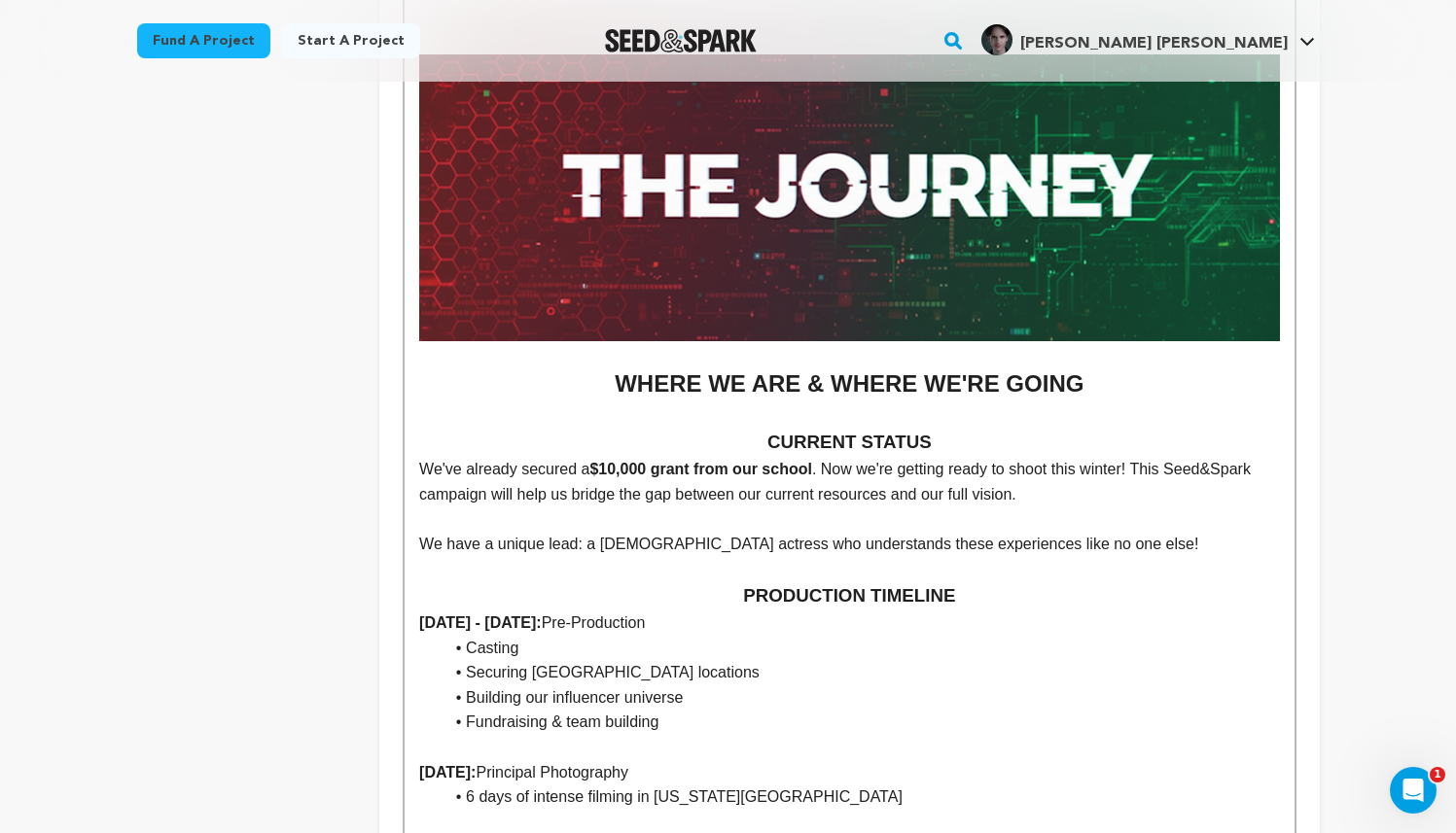
click at [1074, 532] on p at bounding box center [849, 519] width 860 height 25
click at [1062, 735] on li "Fundraising & team building" at bounding box center [861, 722] width 836 height 25
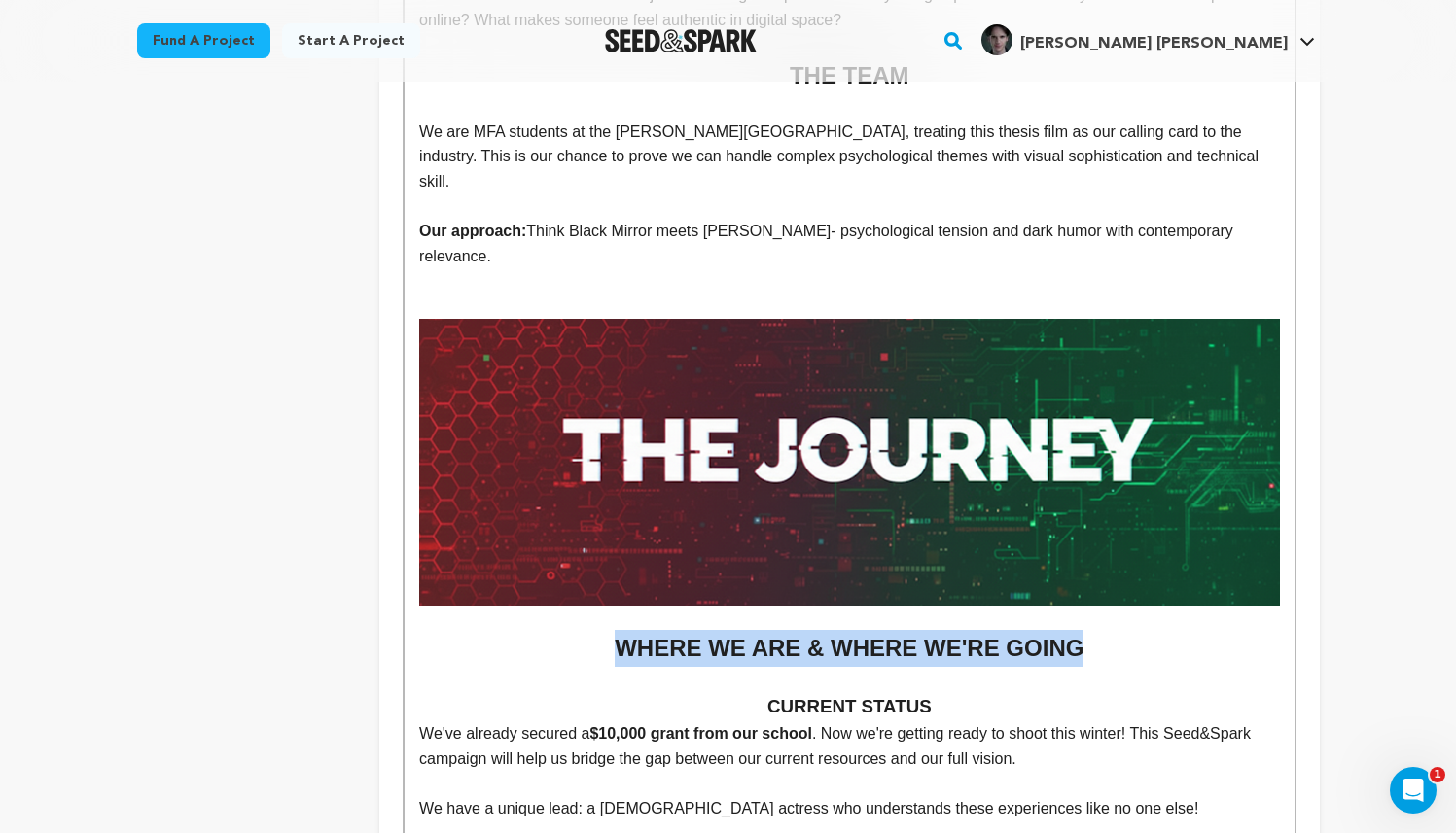
drag, startPoint x: 1019, startPoint y: 673, endPoint x: 618, endPoint y: 663, distance: 401.1
click at [618, 663] on h2 "WHERE WE ARE & WHERE WE'RE GOING" at bounding box center [849, 649] width 860 height 37
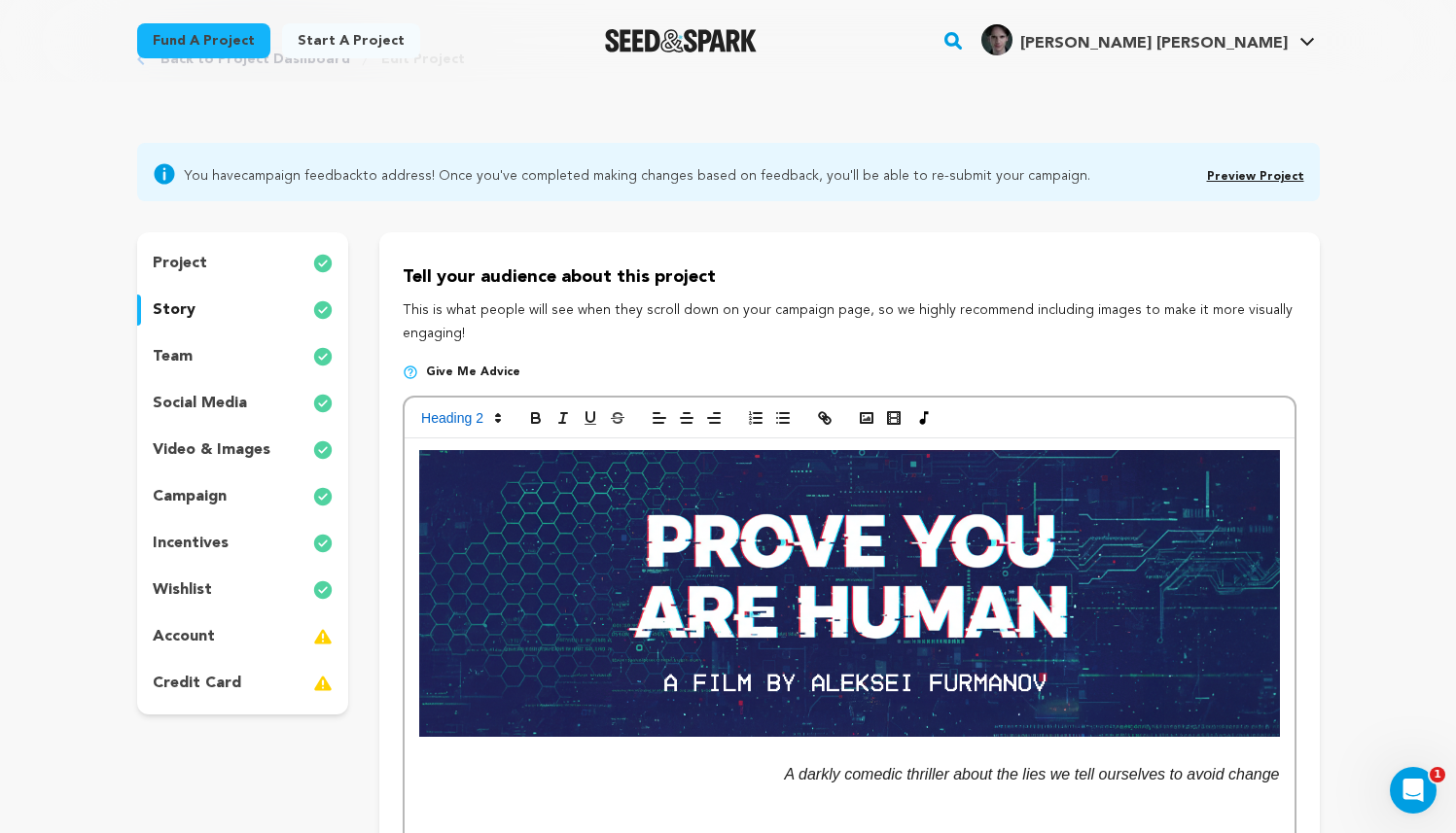
scroll to position [0, 0]
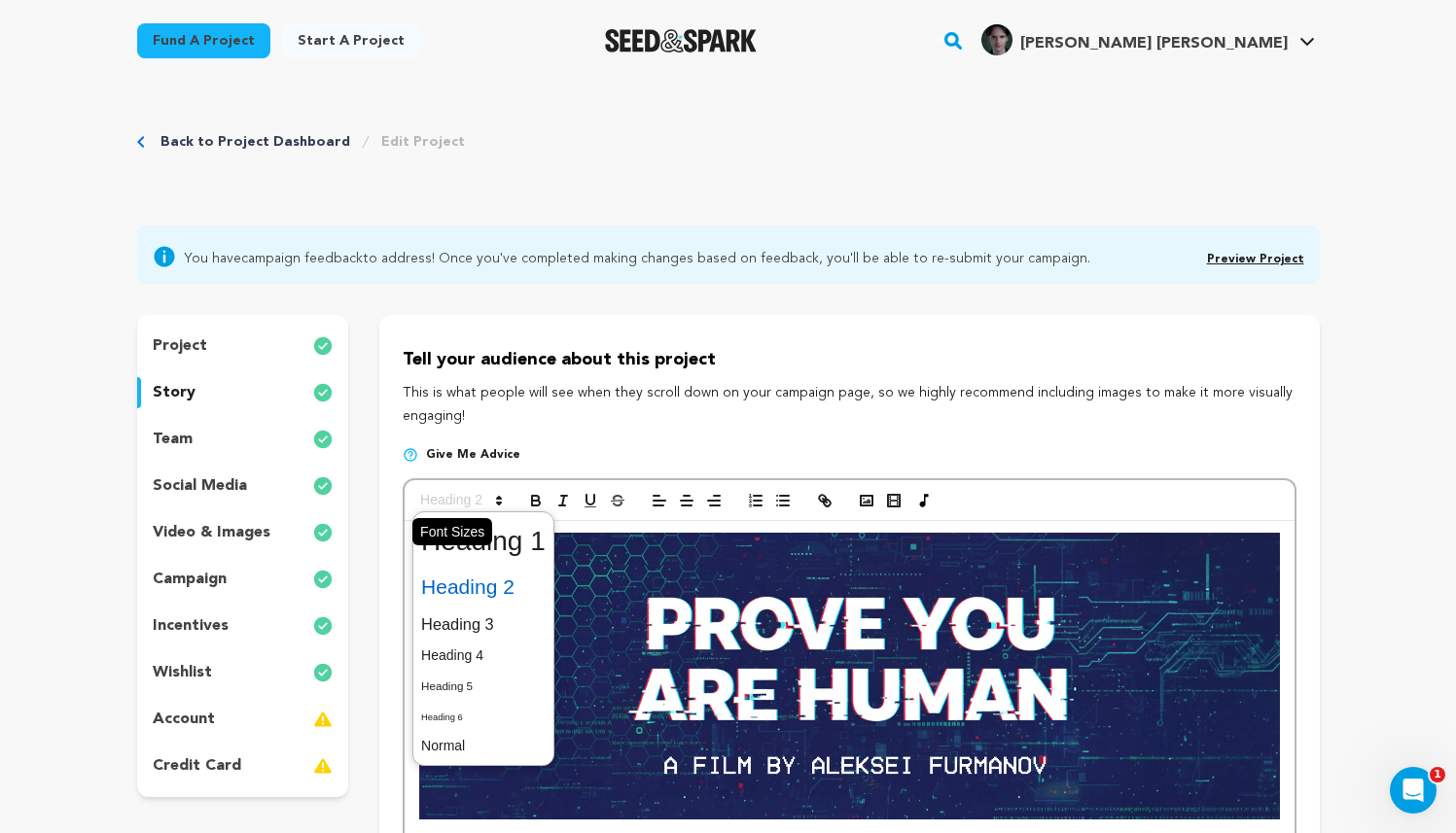
click at [485, 501] on span at bounding box center [459, 501] width 95 height 23
click at [492, 552] on span at bounding box center [483, 541] width 124 height 51
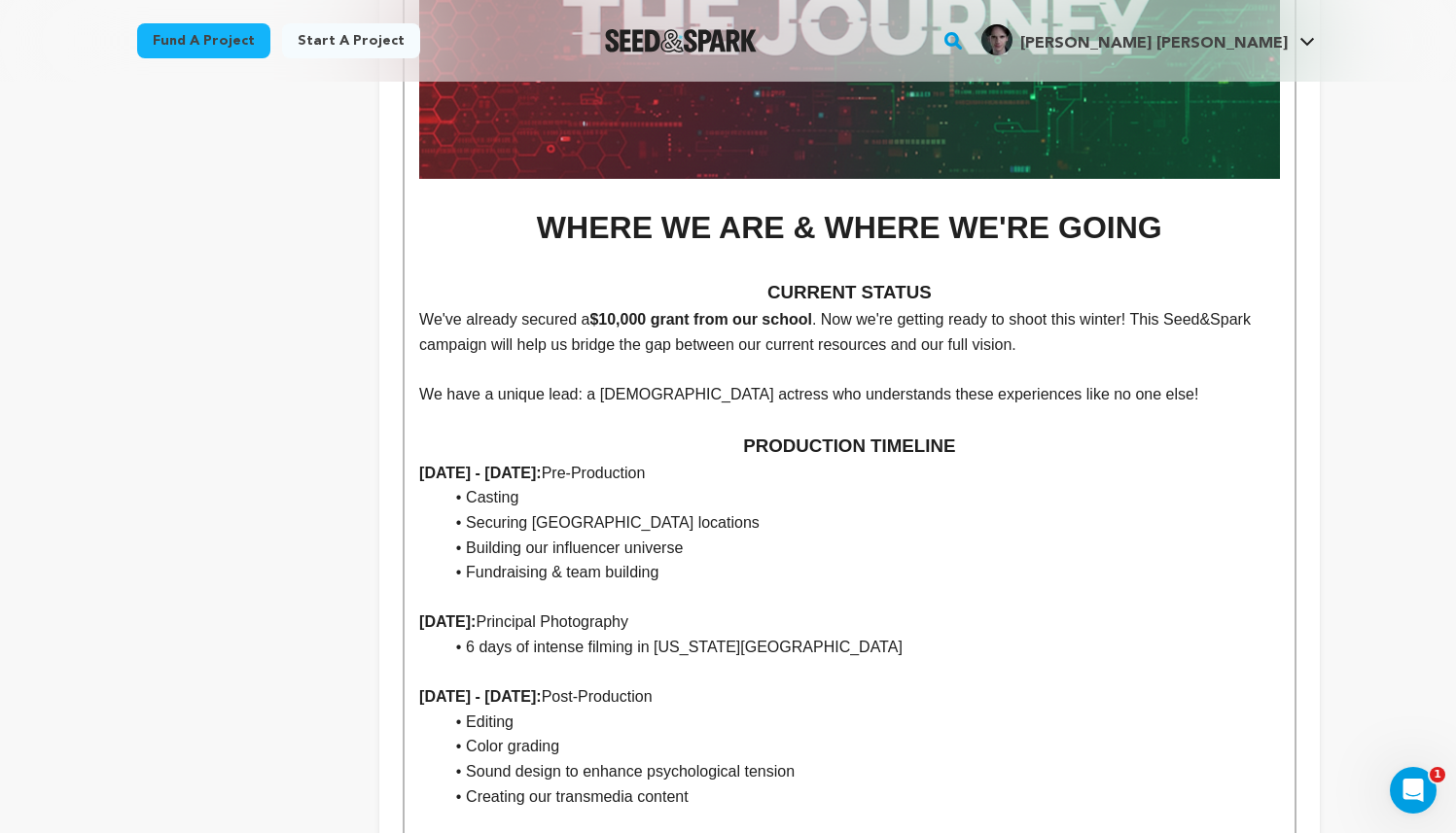
click at [943, 585] on li "Fundraising & team building" at bounding box center [861, 573] width 836 height 25
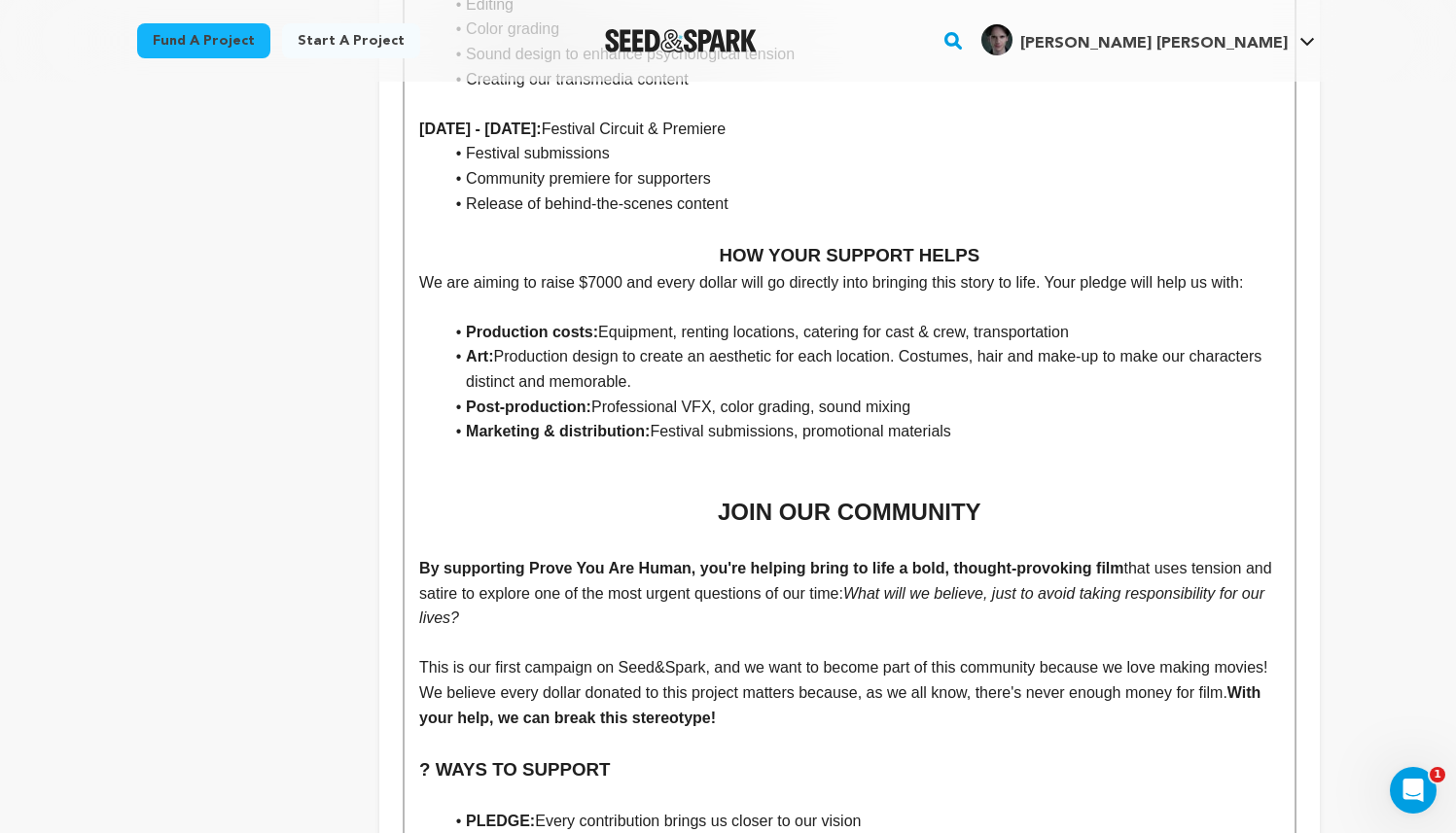
scroll to position [5563, 0]
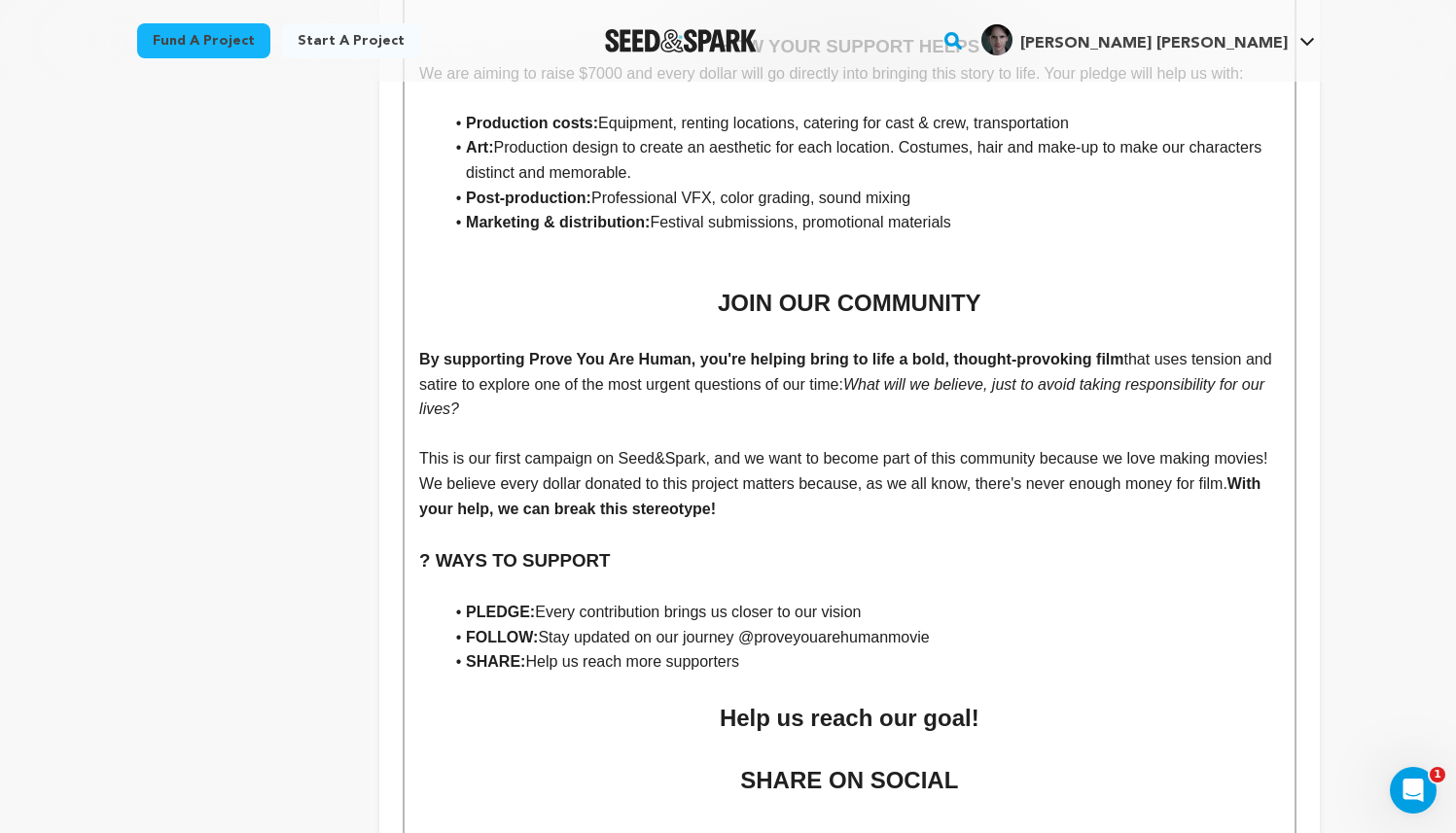
click at [439, 576] on h3 "? WAYS TO SUPPORT" at bounding box center [849, 561] width 860 height 29
click at [713, 601] on p at bounding box center [849, 588] width 860 height 25
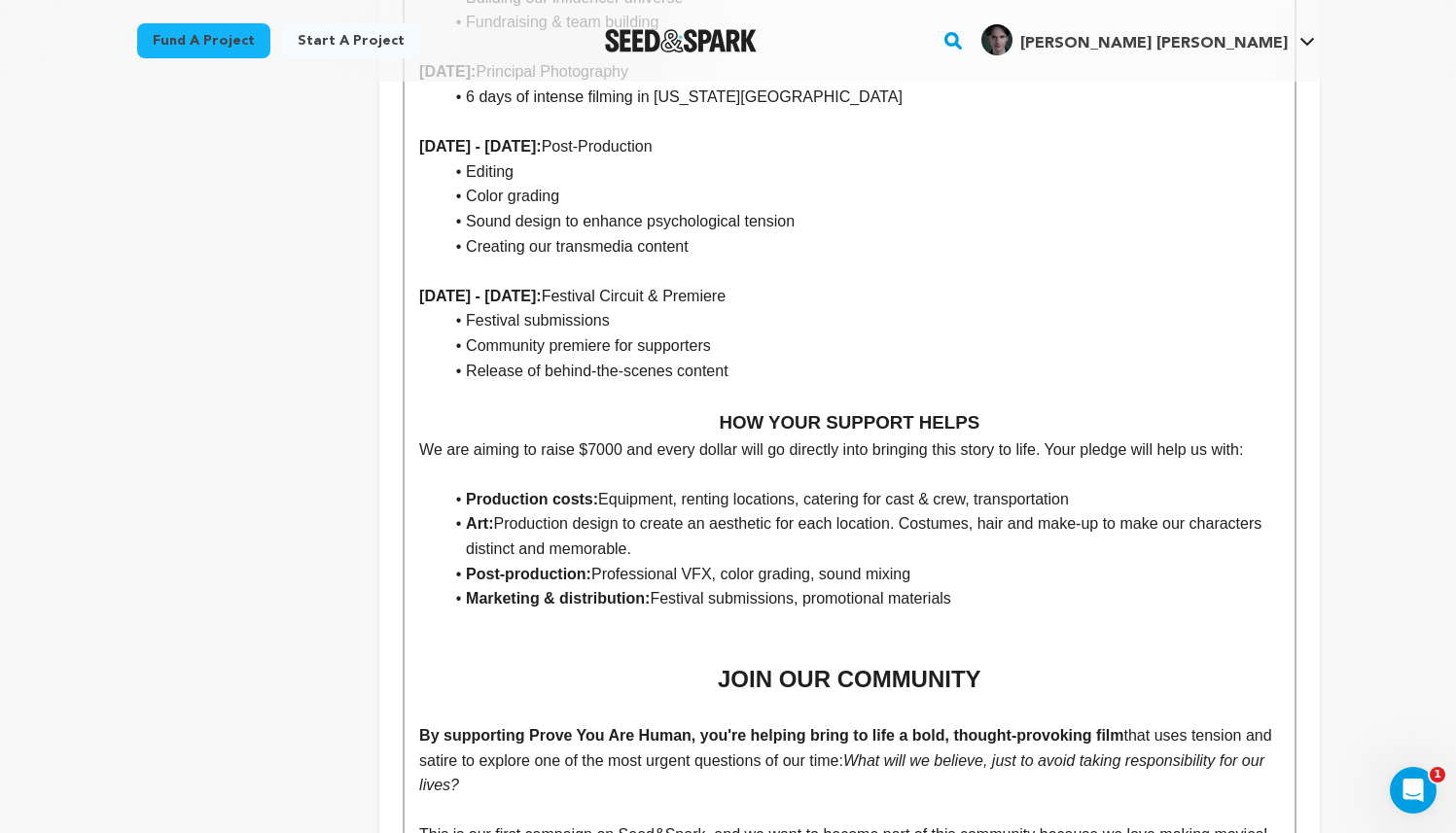
scroll to position [5598, 0]
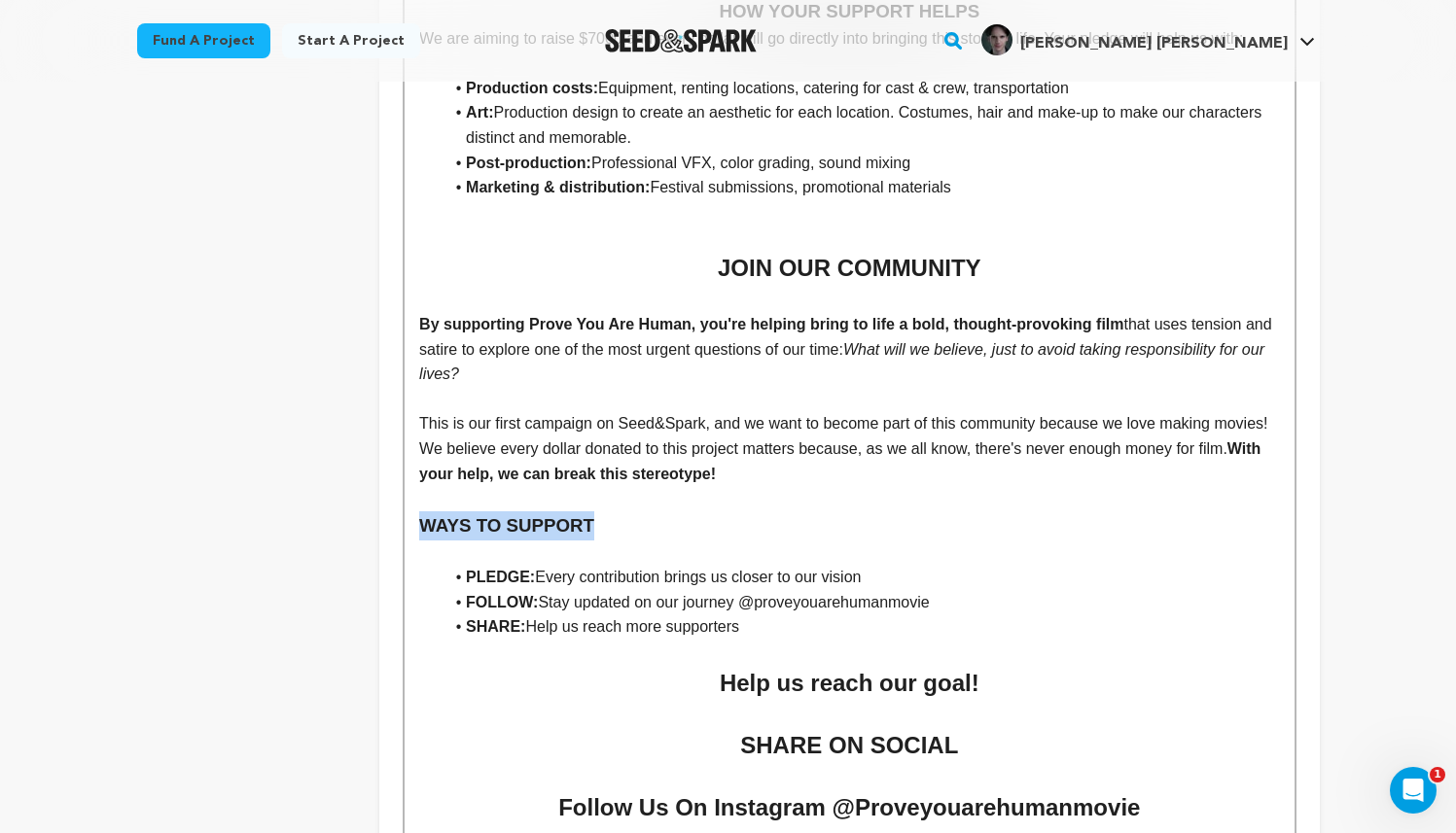
drag, startPoint x: 583, startPoint y: 545, endPoint x: 409, endPoint y: 541, distance: 174.0
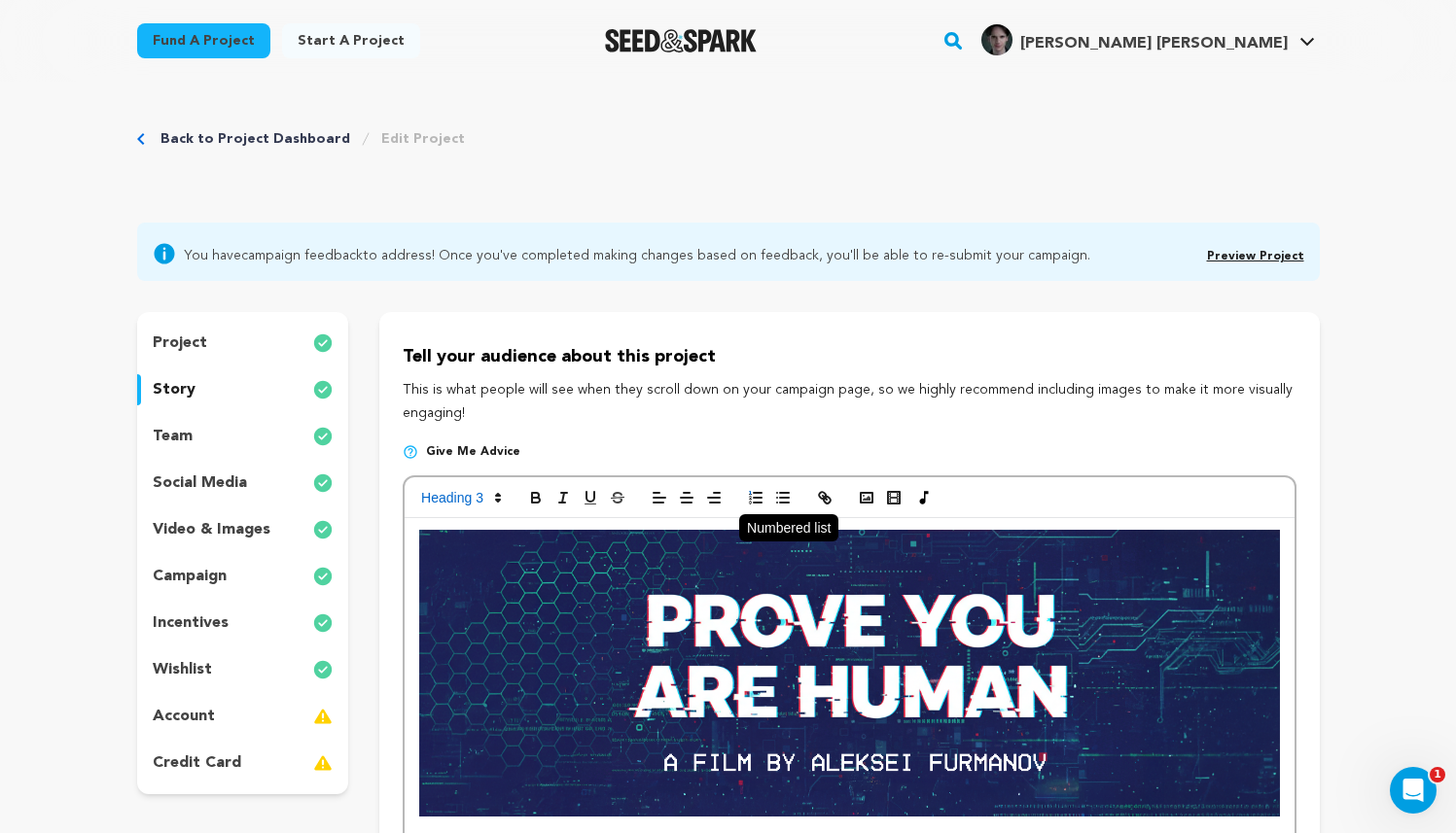
scroll to position [0, 0]
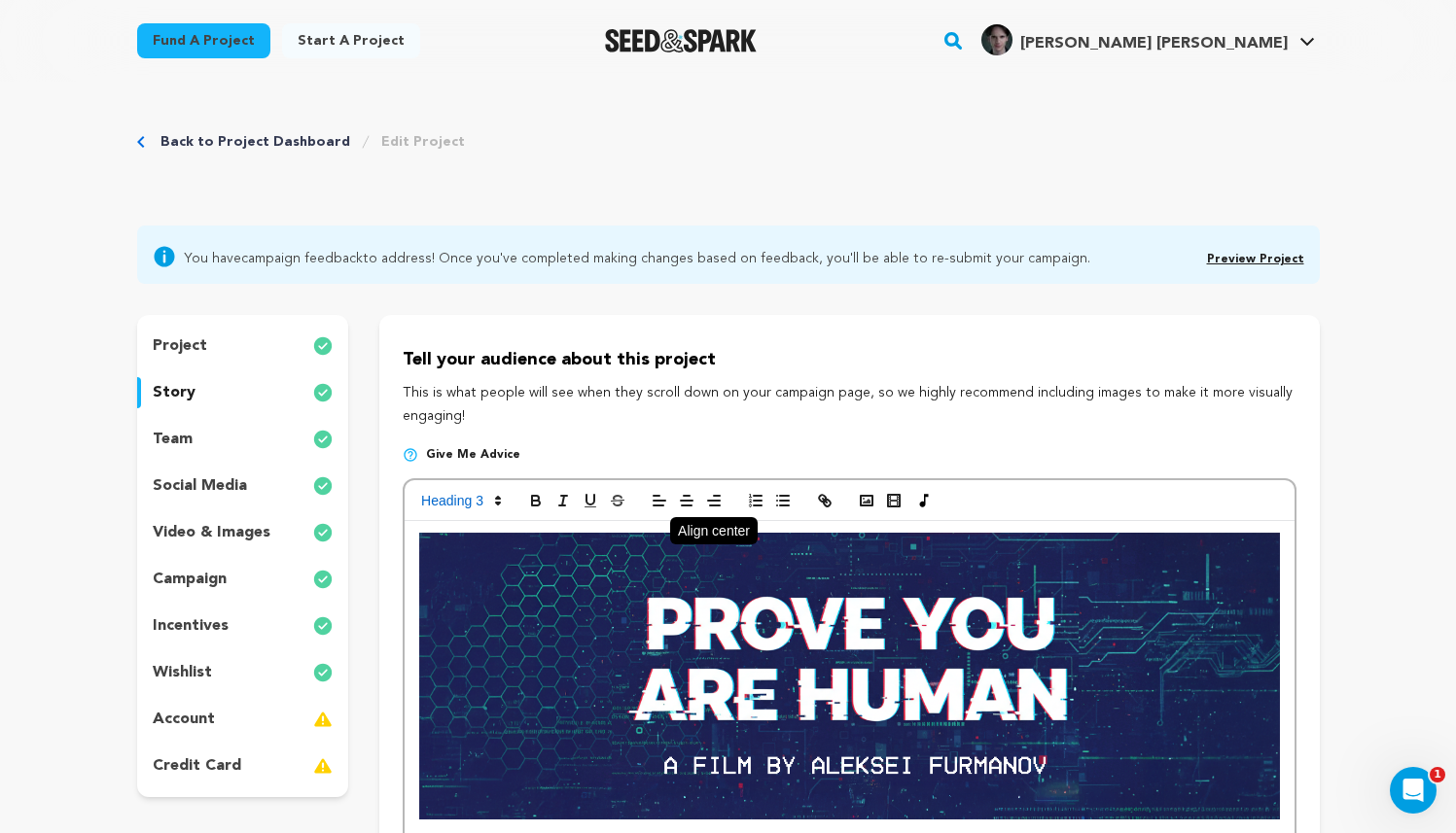
click at [682, 498] on icon "button" at bounding box center [686, 501] width 18 height 18
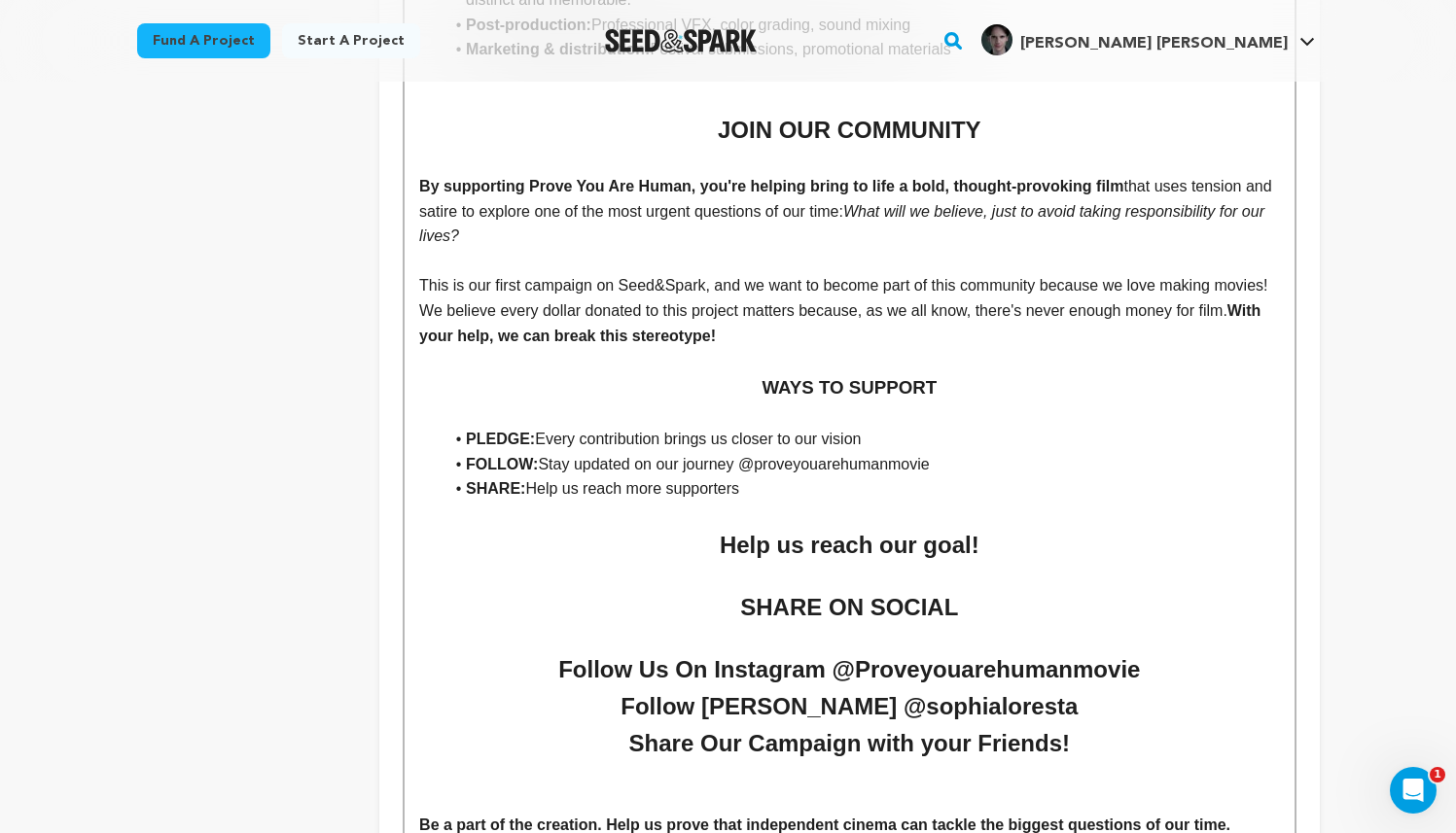
click at [907, 564] on h2 "Help us reach our goal!" at bounding box center [849, 545] width 860 height 37
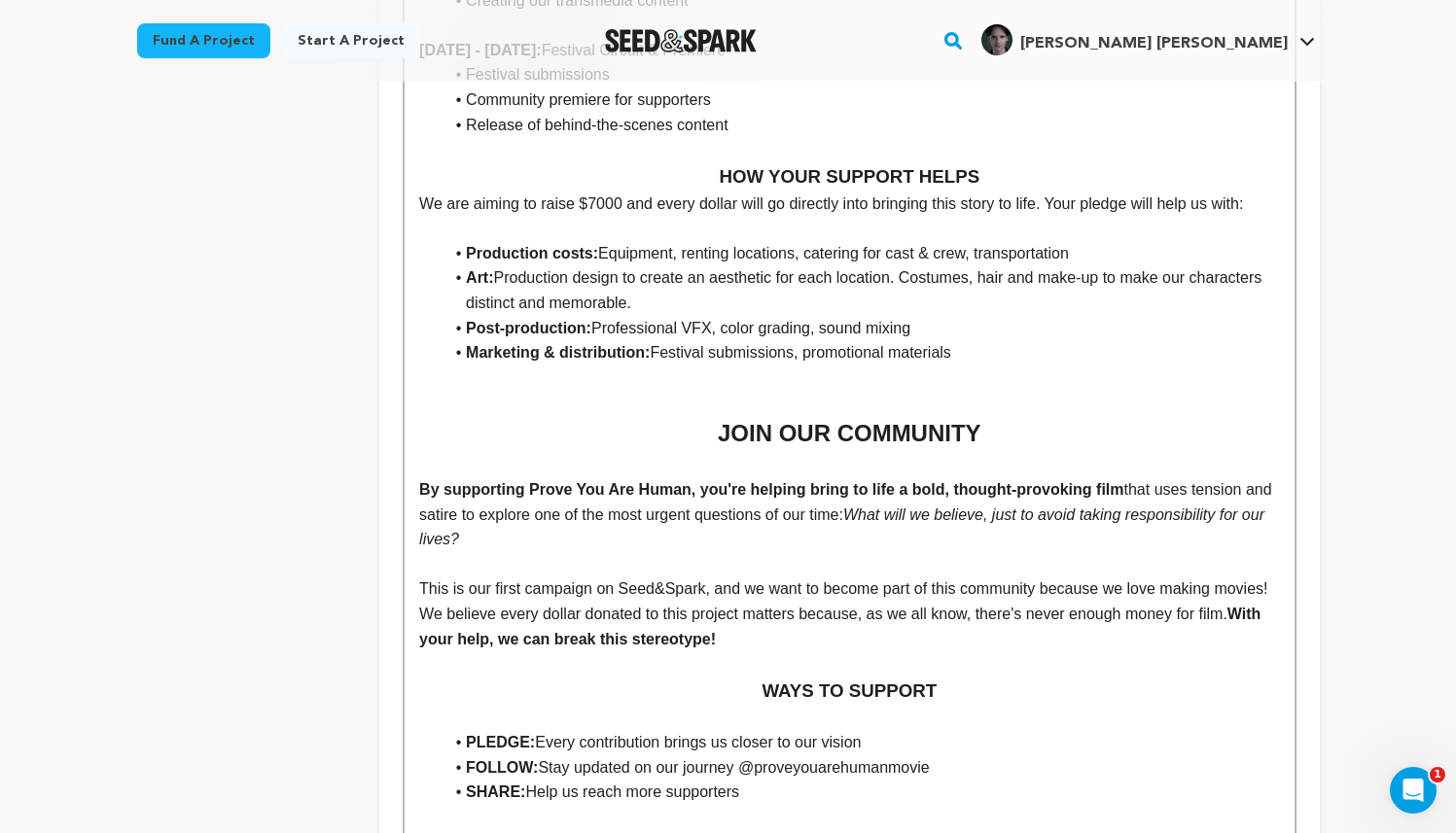
scroll to position [5437, 0]
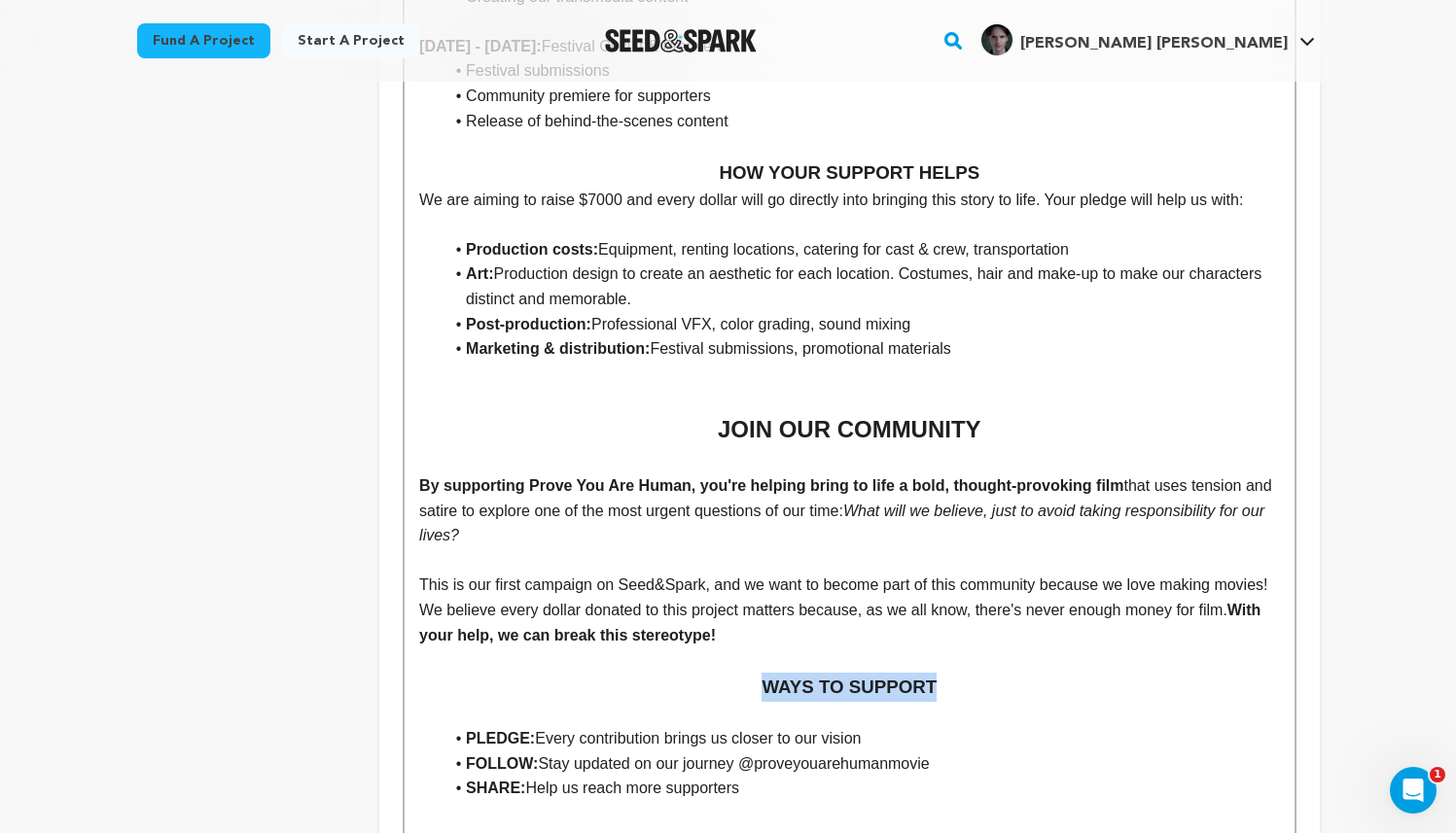
drag, startPoint x: 947, startPoint y: 703, endPoint x: 737, endPoint y: 697, distance: 210.1
click at [730, 702] on h3 "WAYS TO SUPPORT" at bounding box center [849, 687] width 860 height 29
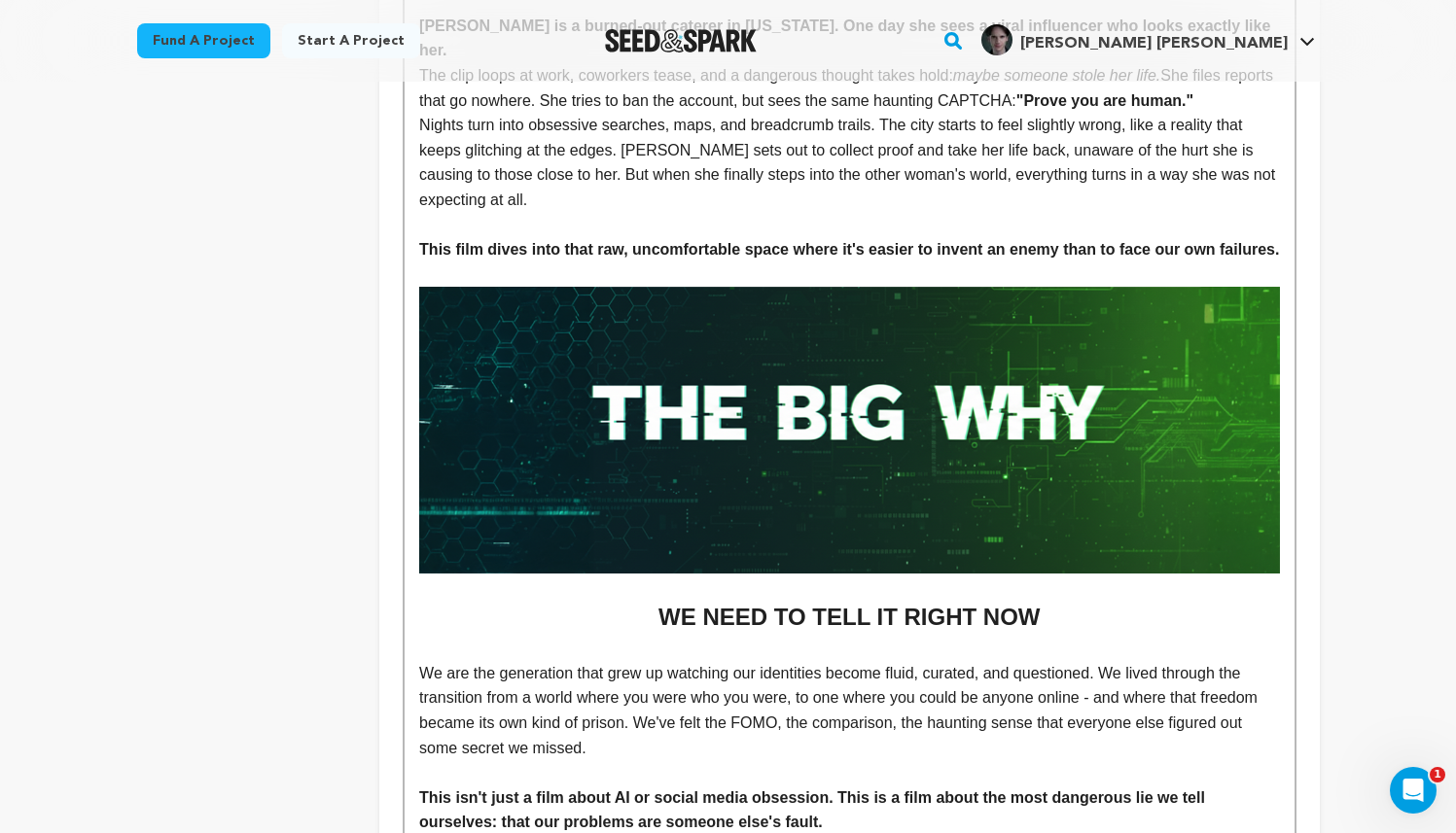
scroll to position [0, 0]
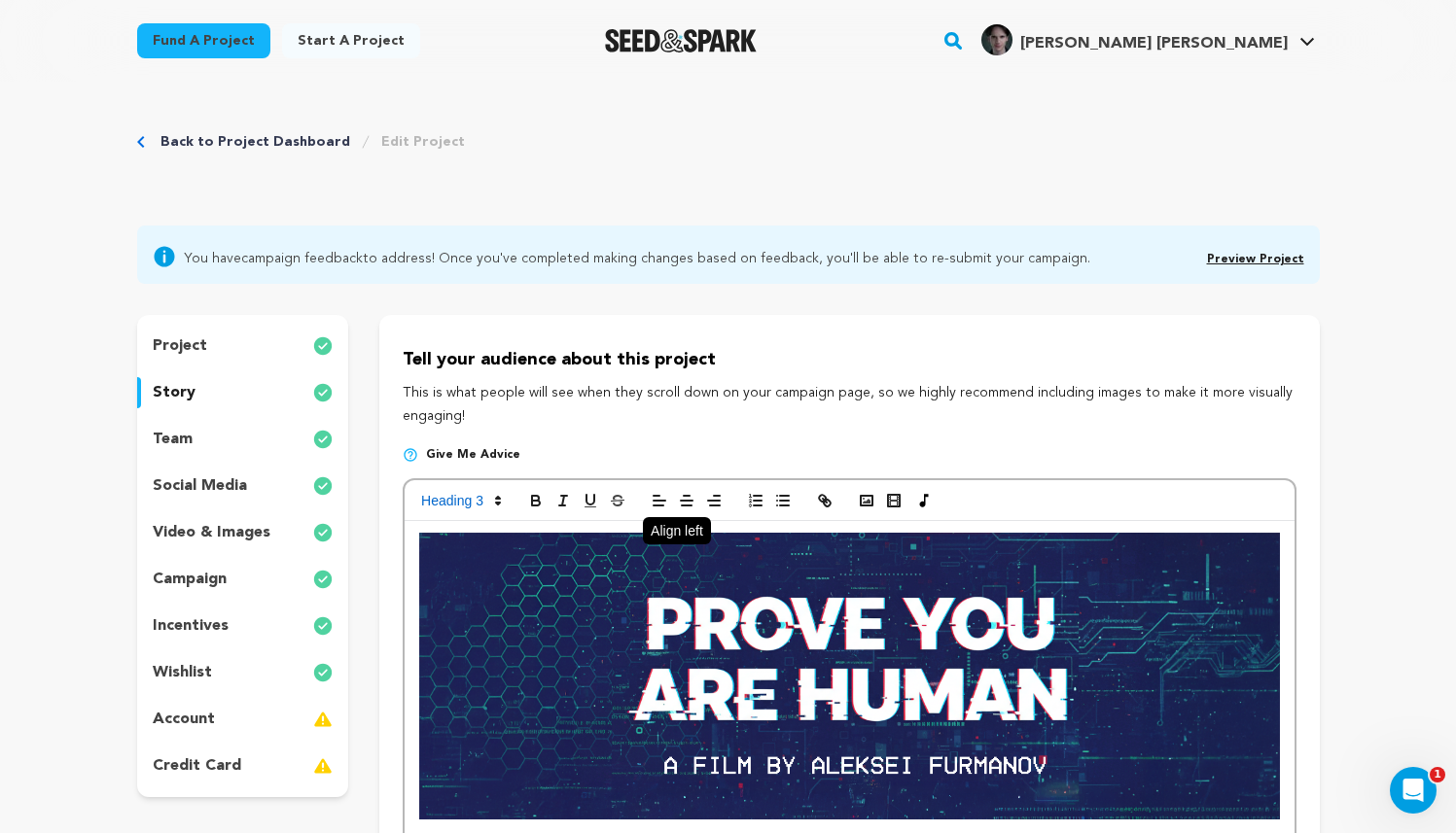
click at [654, 495] on icon "button" at bounding box center [659, 501] width 18 height 18
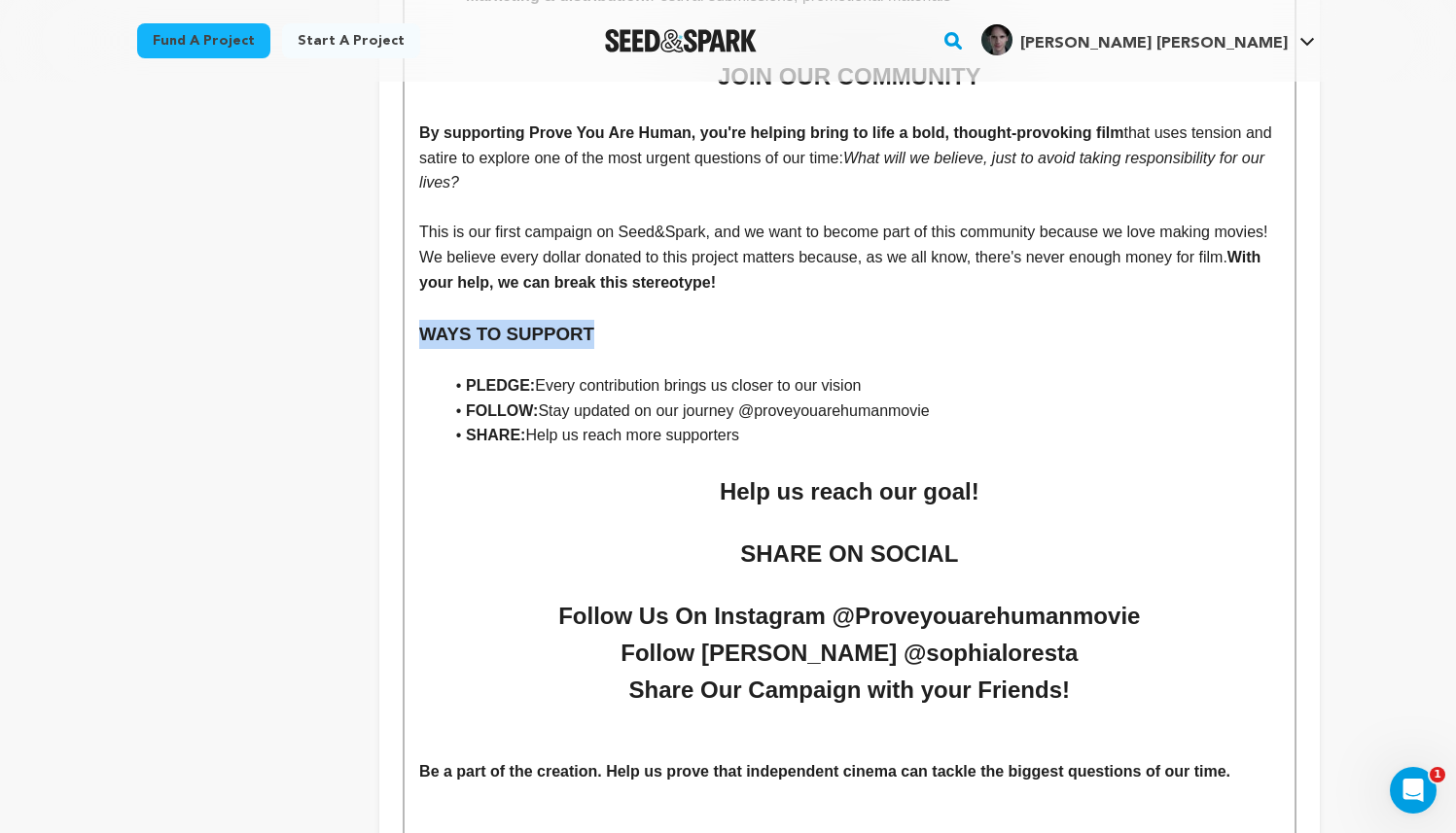
scroll to position [5977, 0]
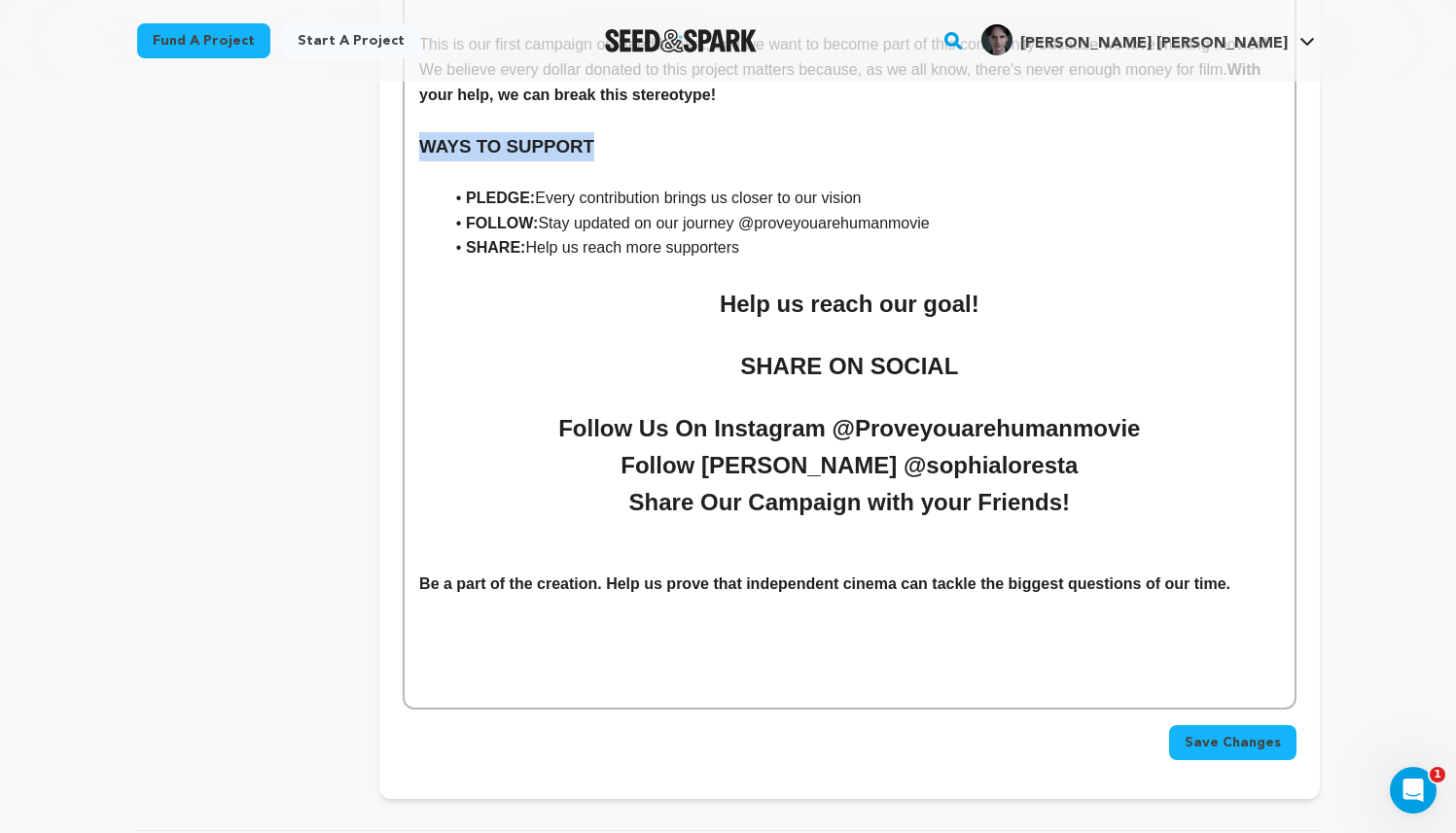
click at [1199, 753] on span "Save Changes" at bounding box center [1233, 743] width 96 height 20
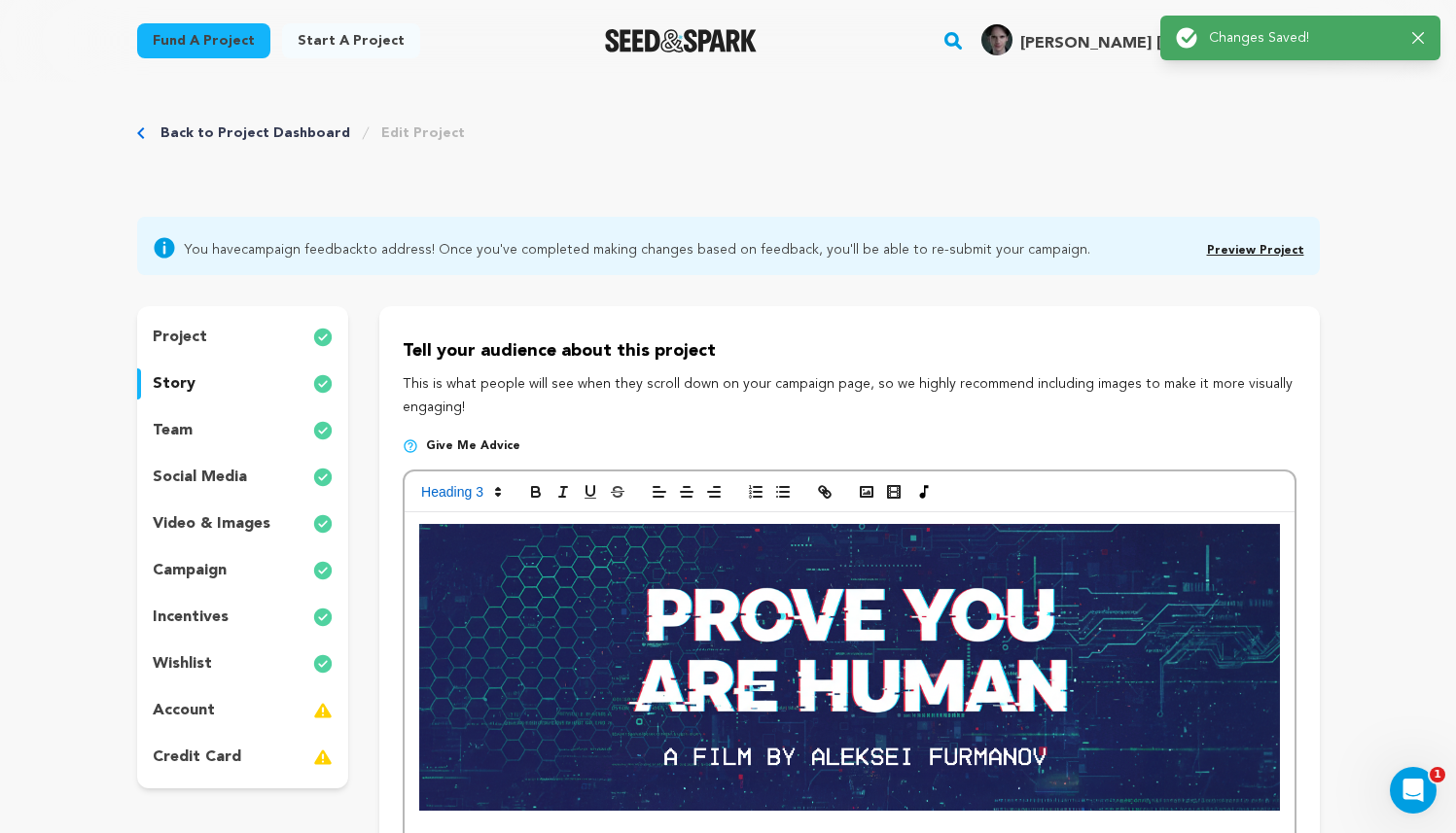
scroll to position [0, 0]
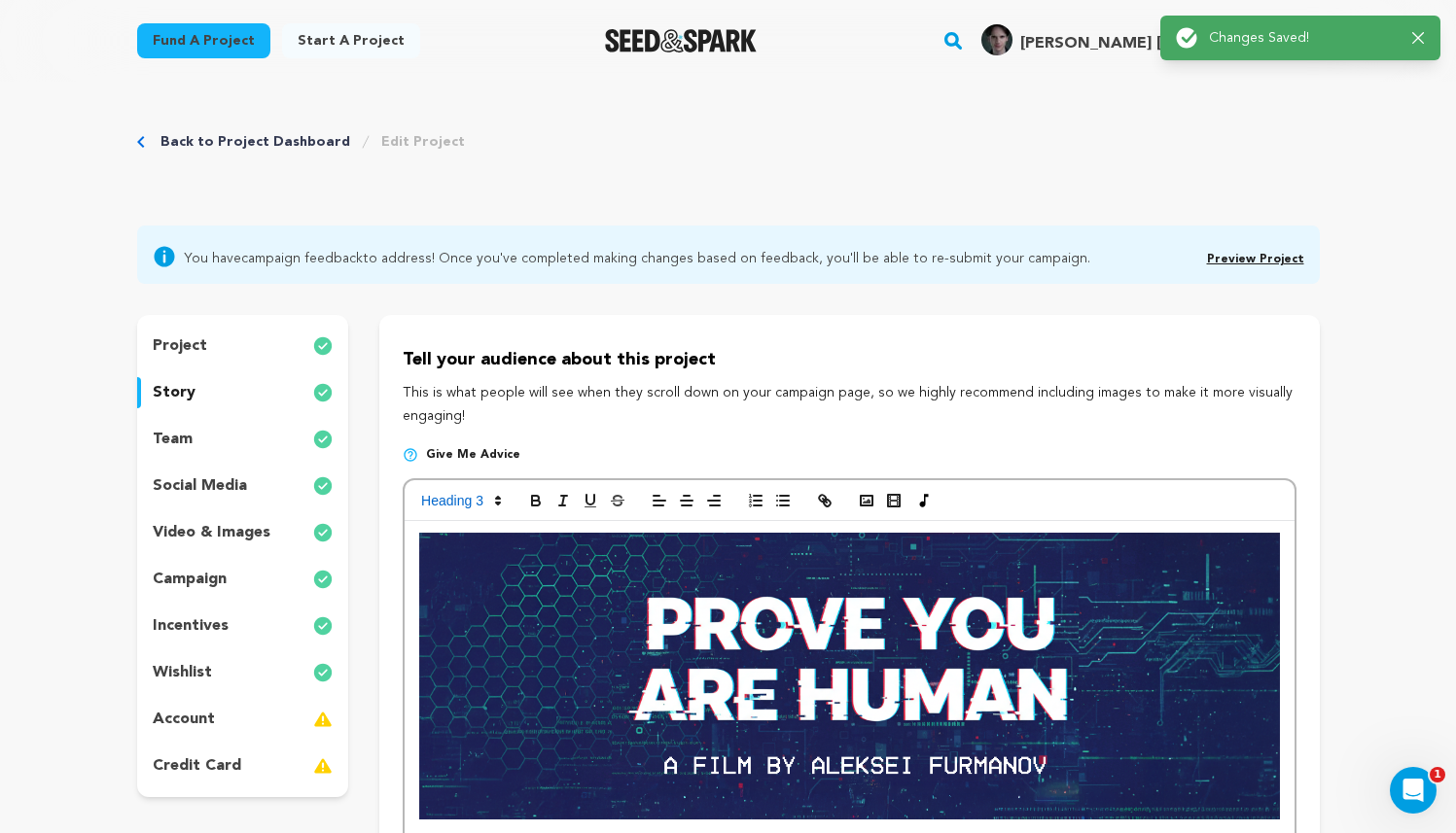
click at [1421, 40] on icon "button" at bounding box center [1418, 38] width 13 height 13
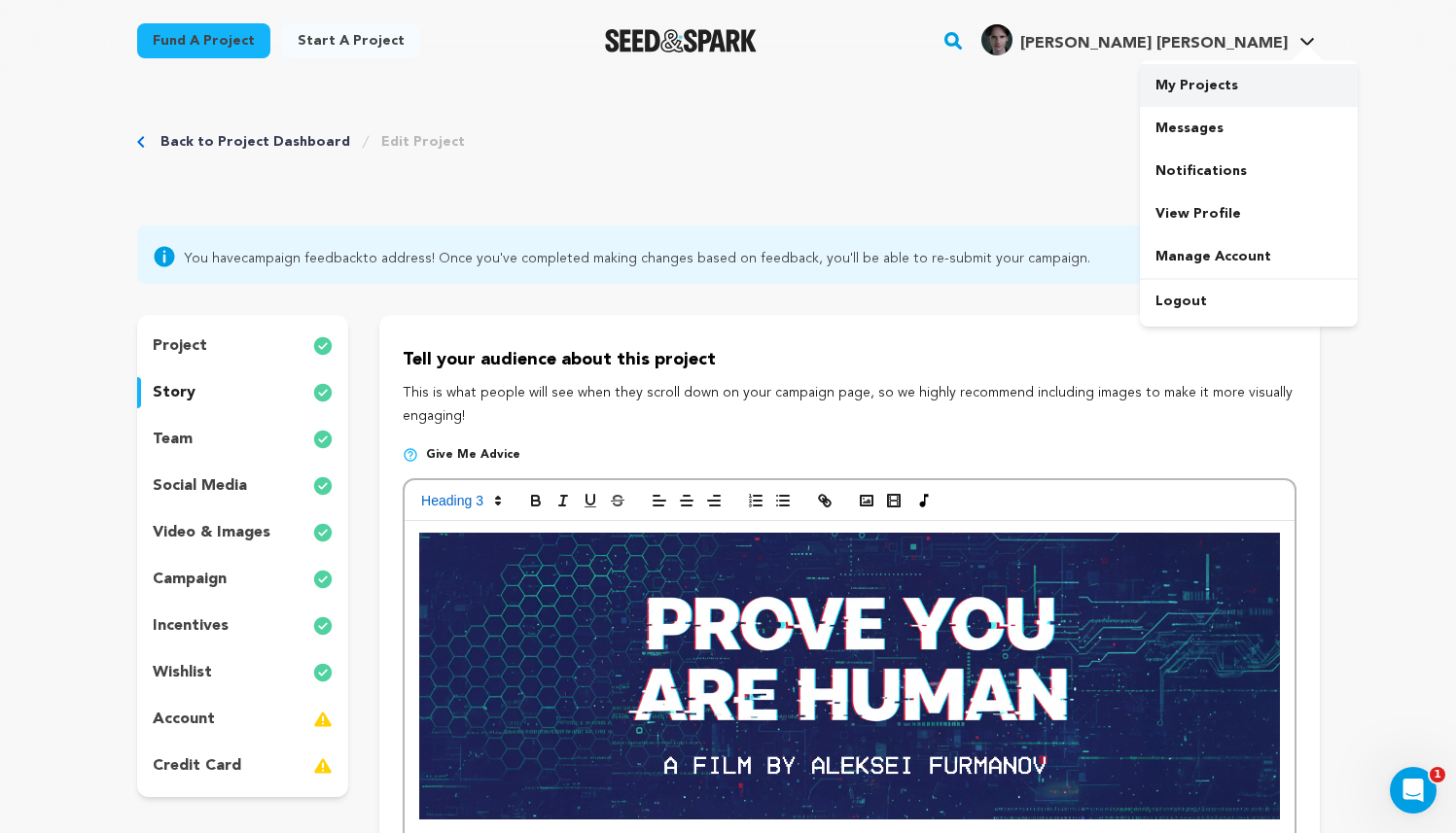
click at [1205, 79] on link "My Projects" at bounding box center [1248, 86] width 217 height 43
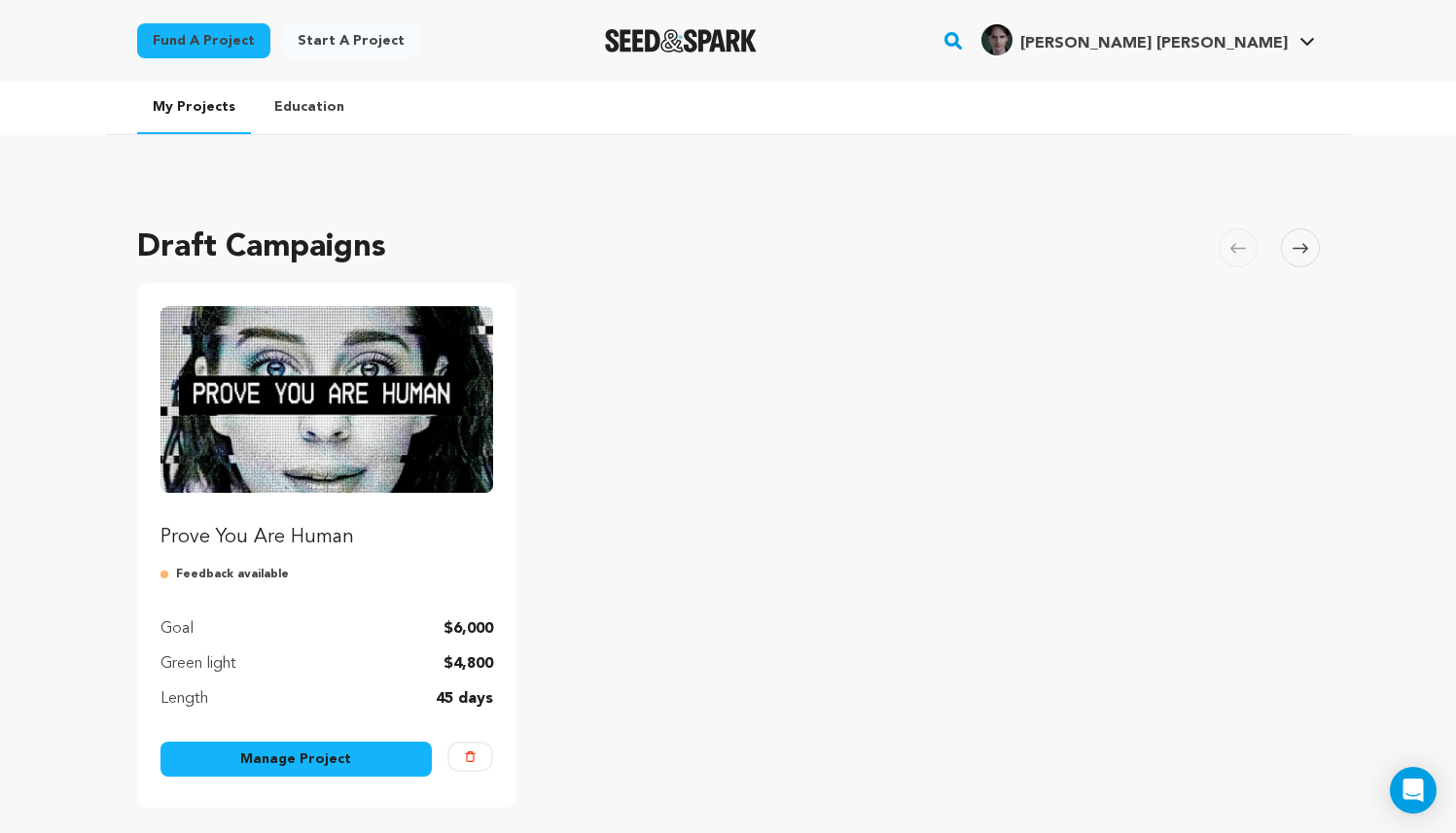
click at [361, 383] on img "Fund Prove You Are Human" at bounding box center [327, 399] width 334 height 187
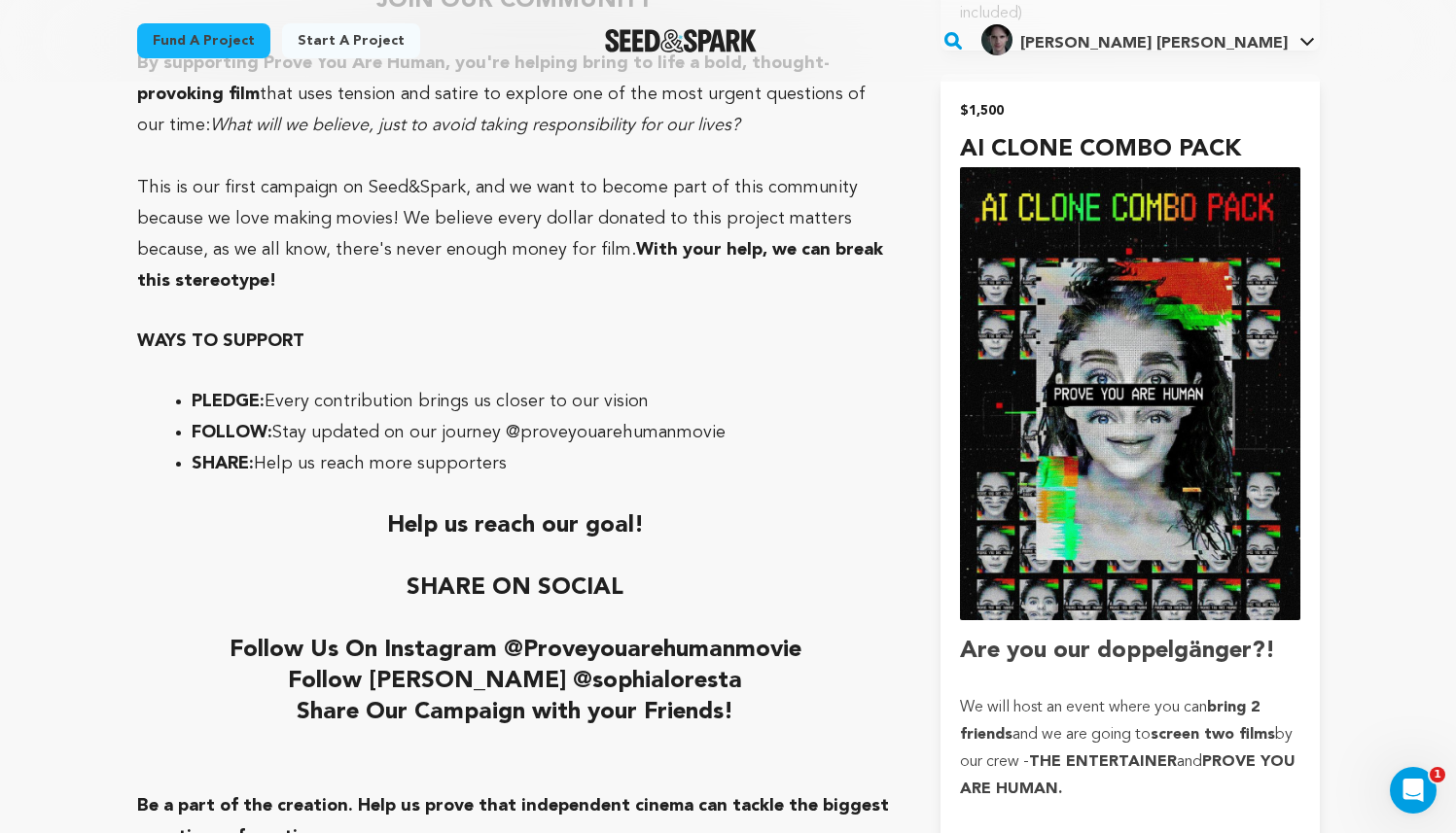
scroll to position [8129, 0]
